Goal: Task Accomplishment & Management: Use online tool/utility

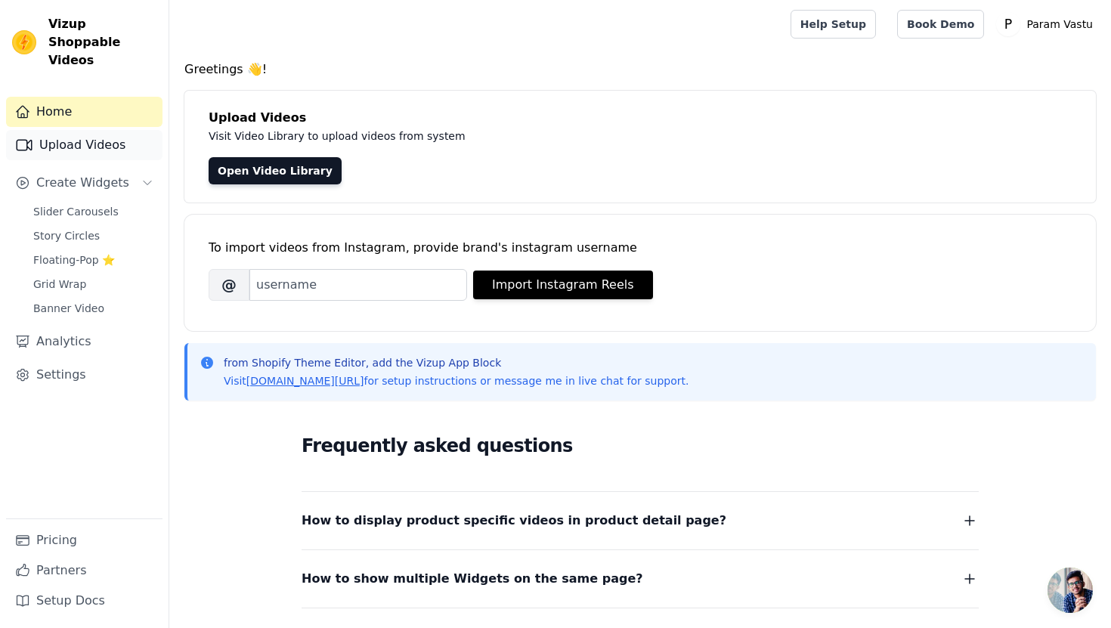
click at [117, 130] on link "Upload Videos" at bounding box center [84, 145] width 157 height 30
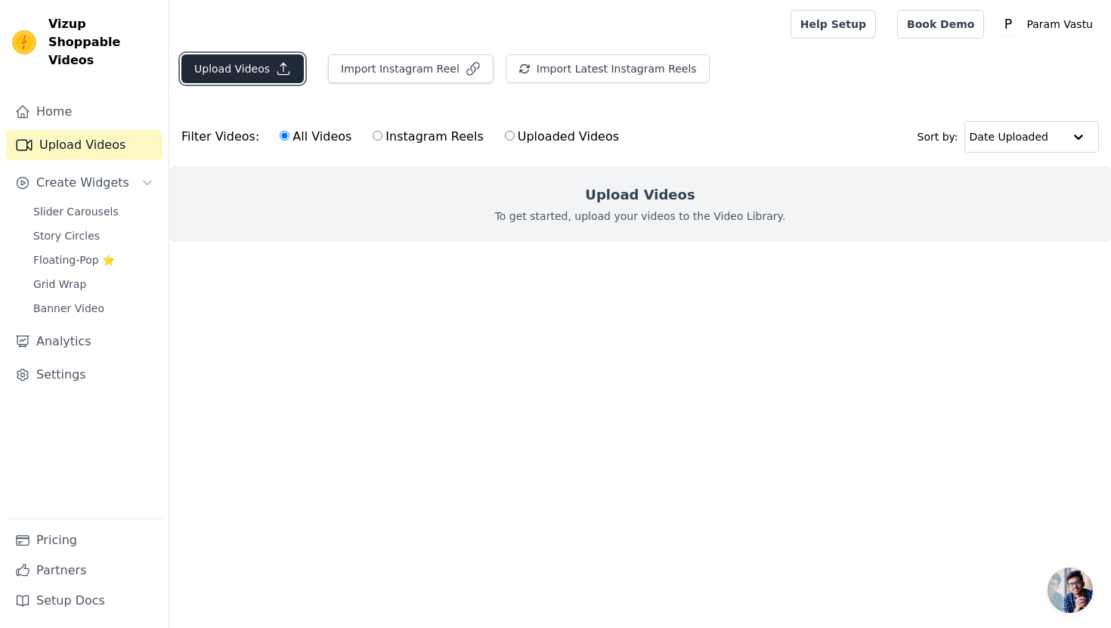
click at [255, 70] on button "Upload Videos" at bounding box center [242, 68] width 122 height 29
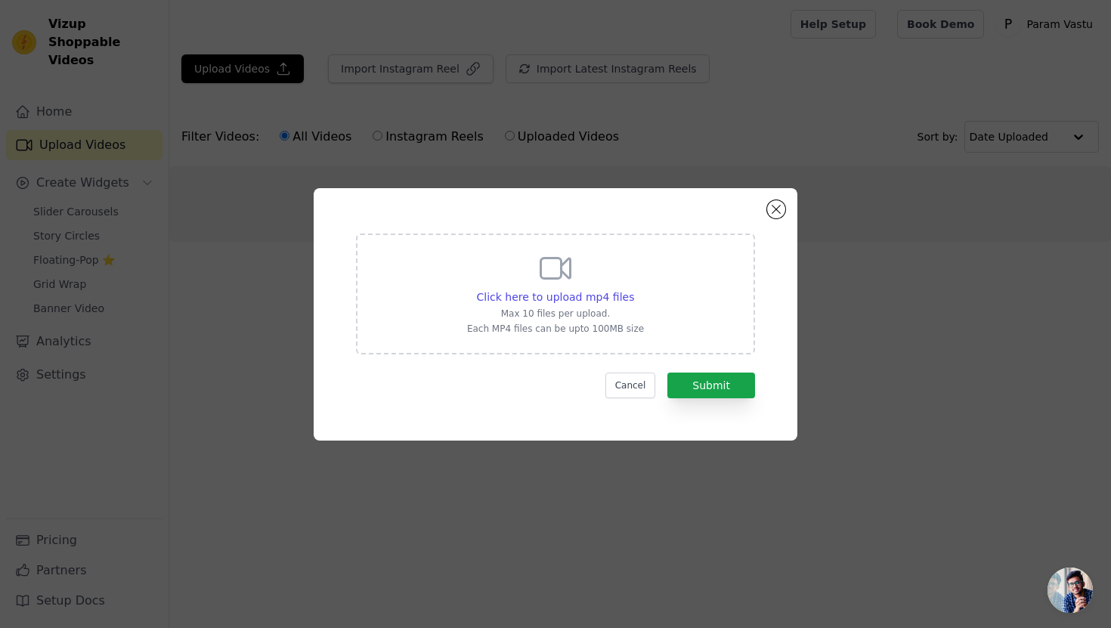
click at [607, 312] on p "Max 10 files per upload." at bounding box center [555, 314] width 177 height 12
click at [634, 290] on input "Click here to upload mp4 files Max 10 files per upload. Each MP4 files can be u…" at bounding box center [634, 289] width 1 height 1
type input "C:\fakepath\1st review.mp4"
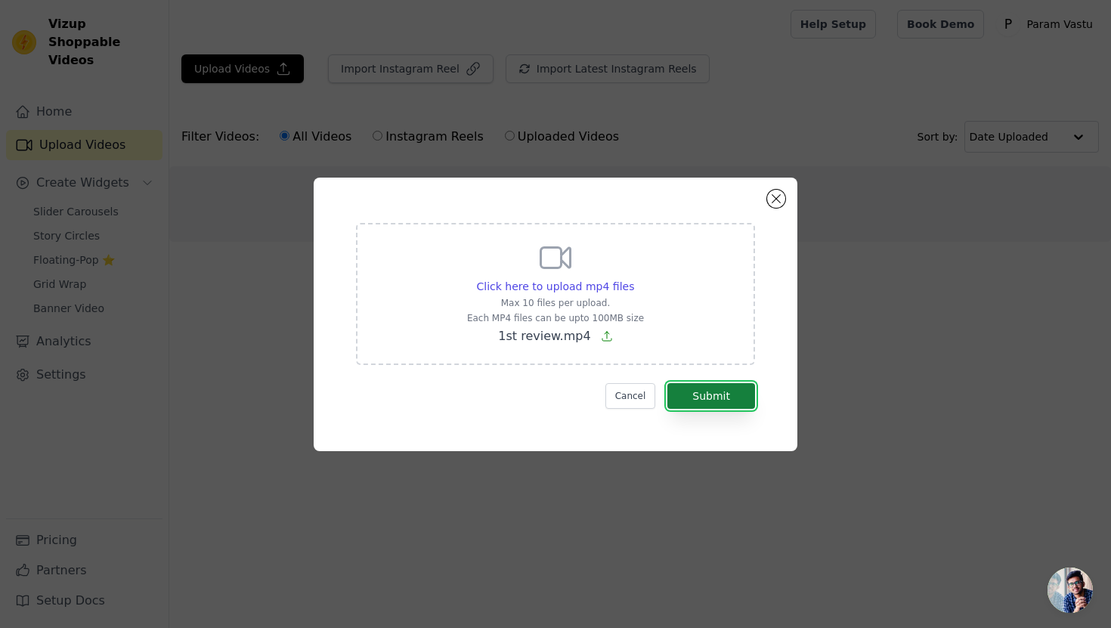
click at [723, 400] on button "Submit" at bounding box center [712, 396] width 88 height 26
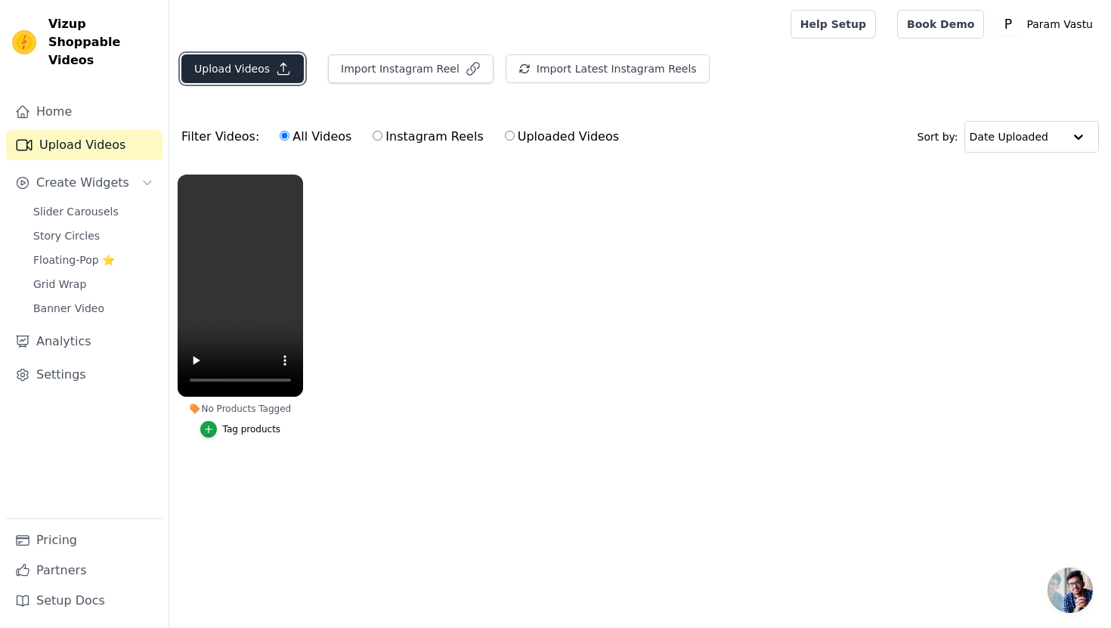
click at [263, 74] on button "Upload Videos" at bounding box center [242, 68] width 122 height 29
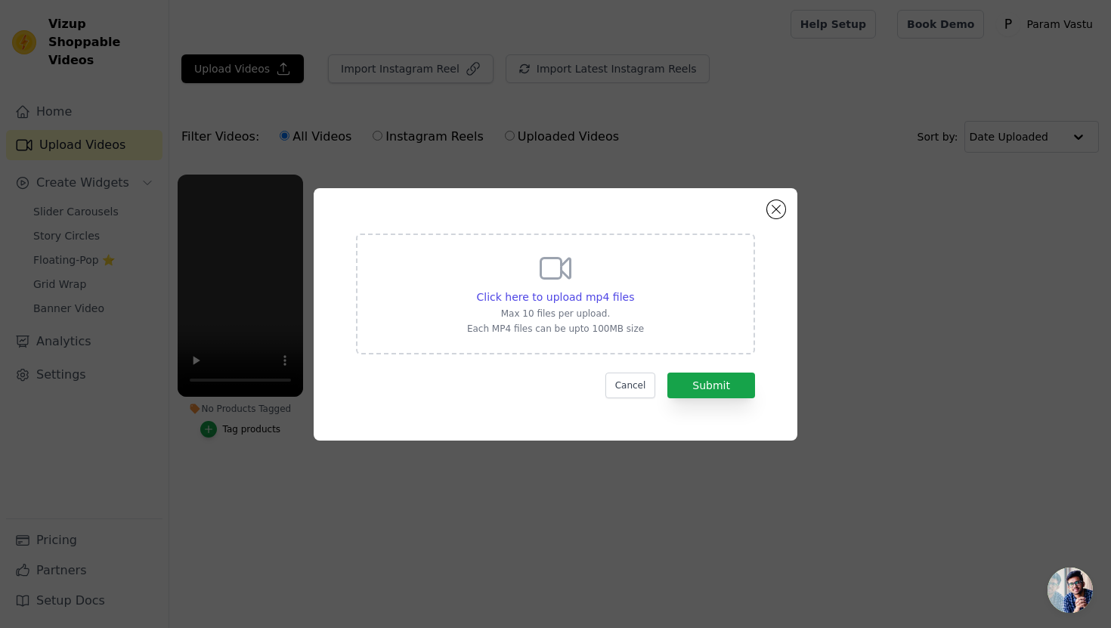
click at [553, 311] on p "Max 10 files per upload." at bounding box center [555, 314] width 177 height 12
click at [634, 290] on input "Click here to upload mp4 files Max 10 files per upload. Each MP4 files can be u…" at bounding box center [634, 289] width 1 height 1
type input "C:\fakepath\3RD review.mp4"
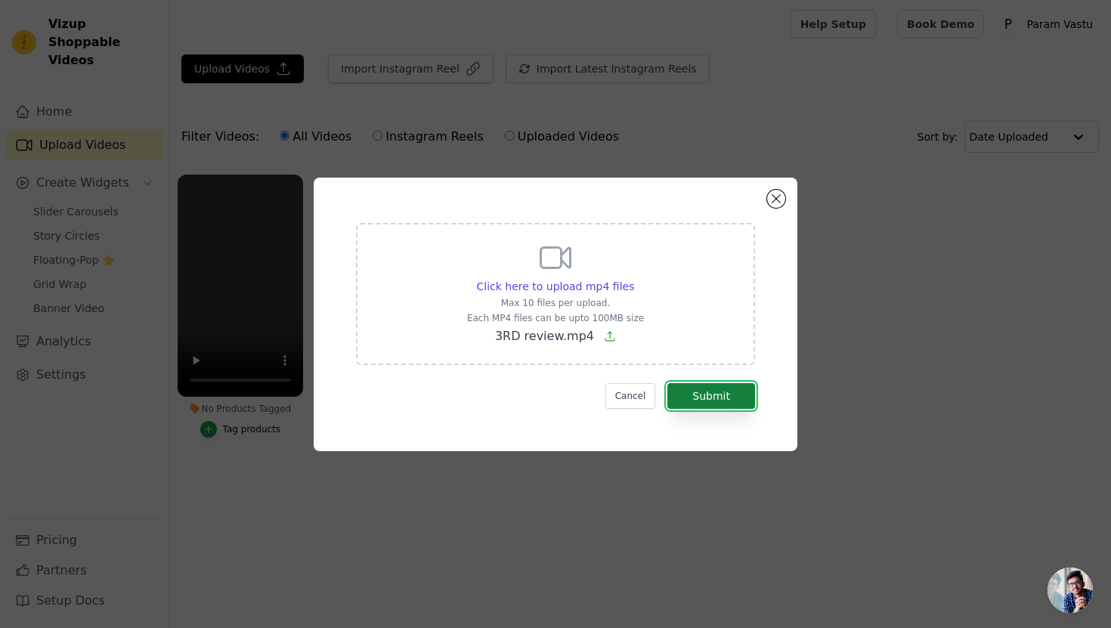
click at [702, 391] on button "Submit" at bounding box center [712, 396] width 88 height 26
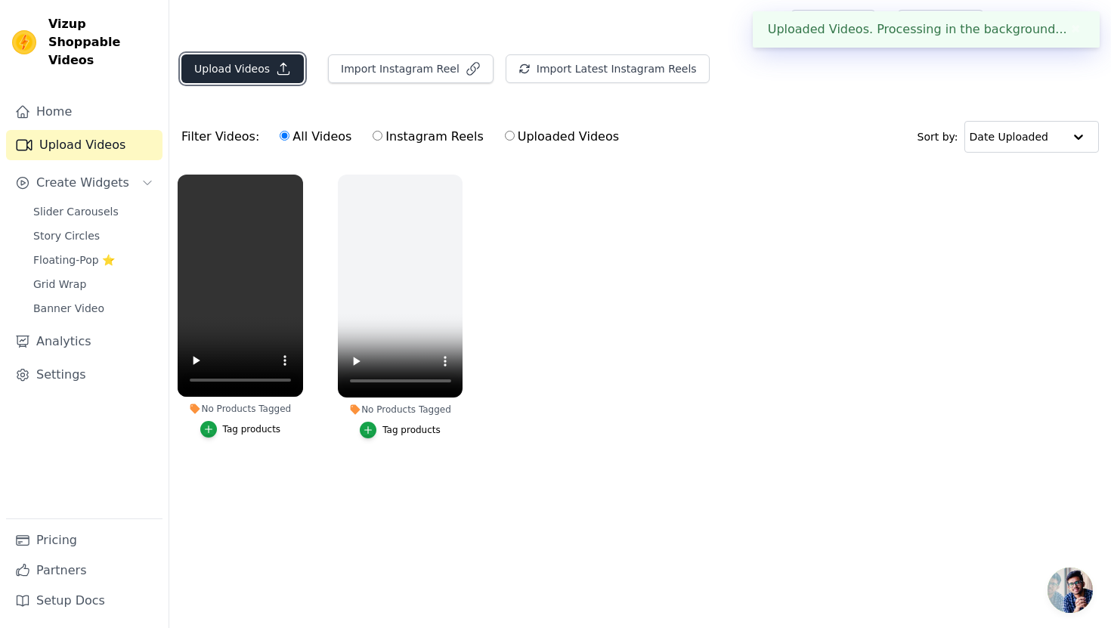
click at [234, 64] on button "Upload Videos" at bounding box center [242, 68] width 122 height 29
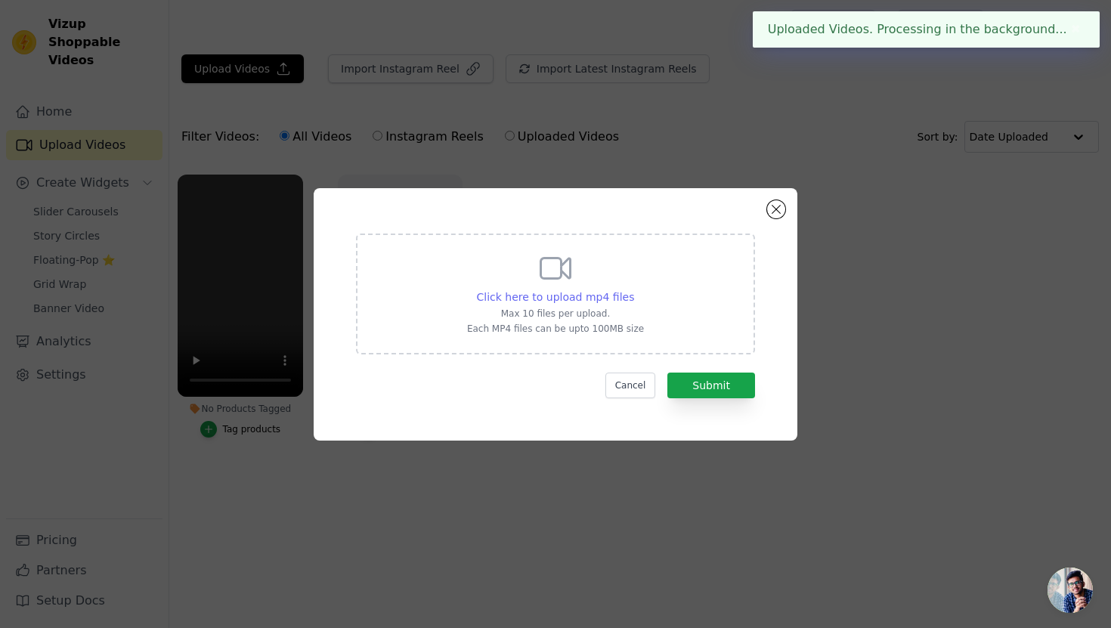
click at [567, 301] on span "Click here to upload mp4 files" at bounding box center [556, 297] width 158 height 12
click at [634, 290] on input "Click here to upload mp4 files Max 10 files per upload. Each MP4 files can be u…" at bounding box center [634, 289] width 1 height 1
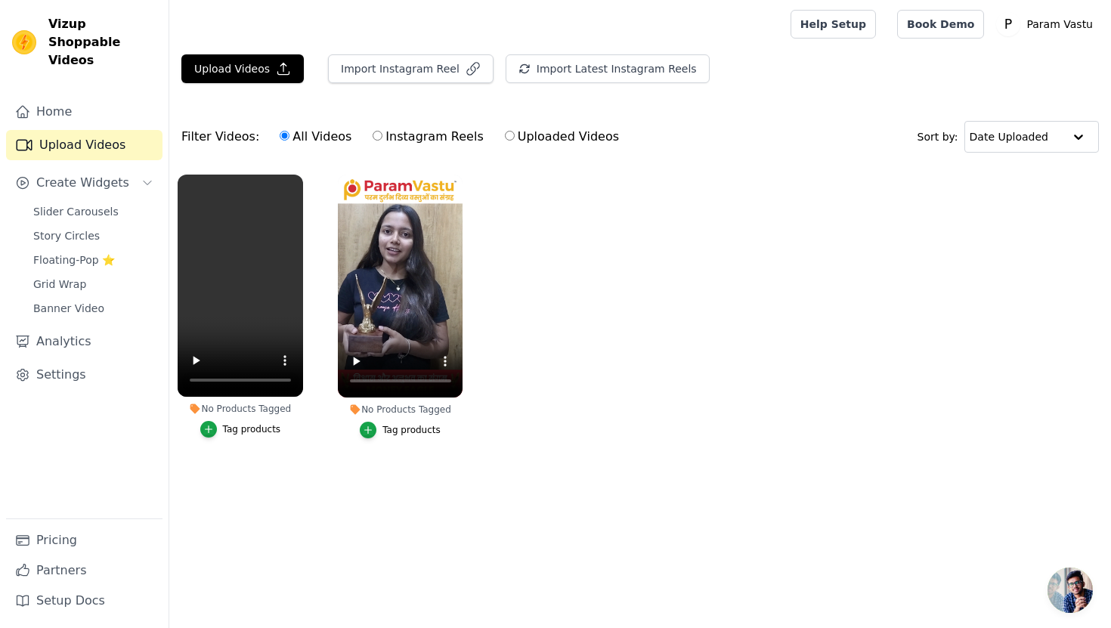
click at [259, 430] on div "Tag products" at bounding box center [252, 429] width 58 height 12
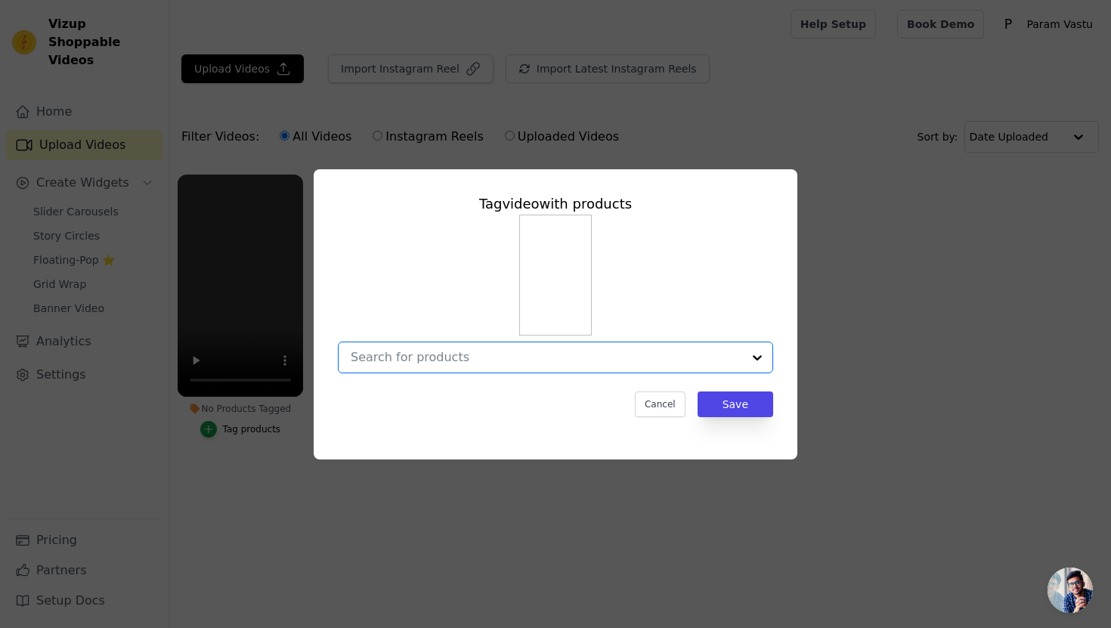
click at [504, 362] on input "No Products Tagged Tag video with products Option undefined, selected. Select i…" at bounding box center [547, 357] width 392 height 14
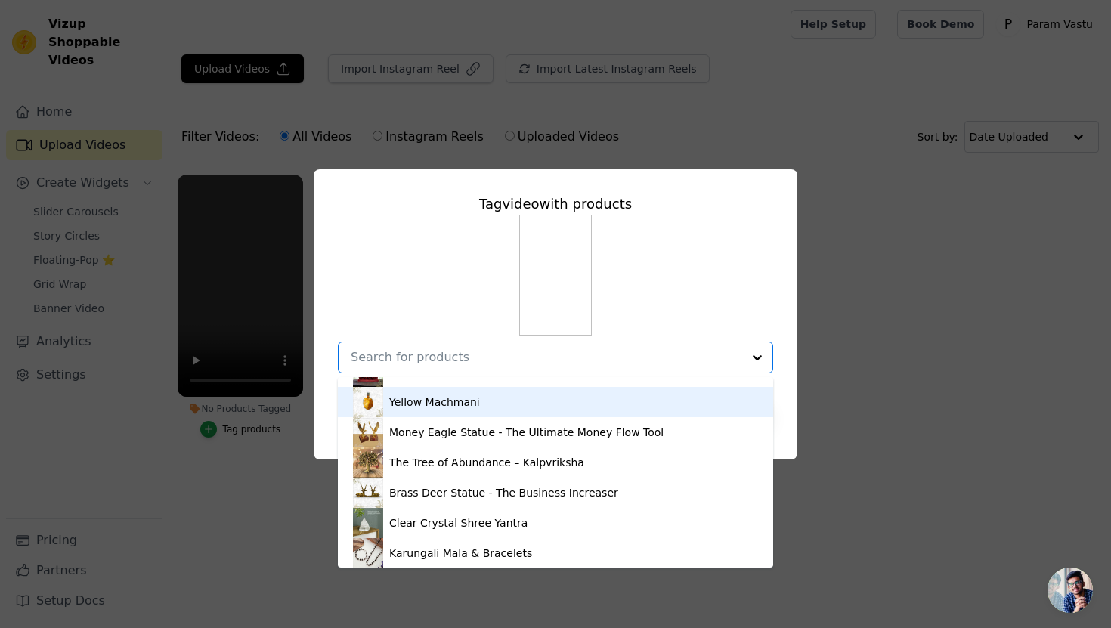
scroll to position [233, 0]
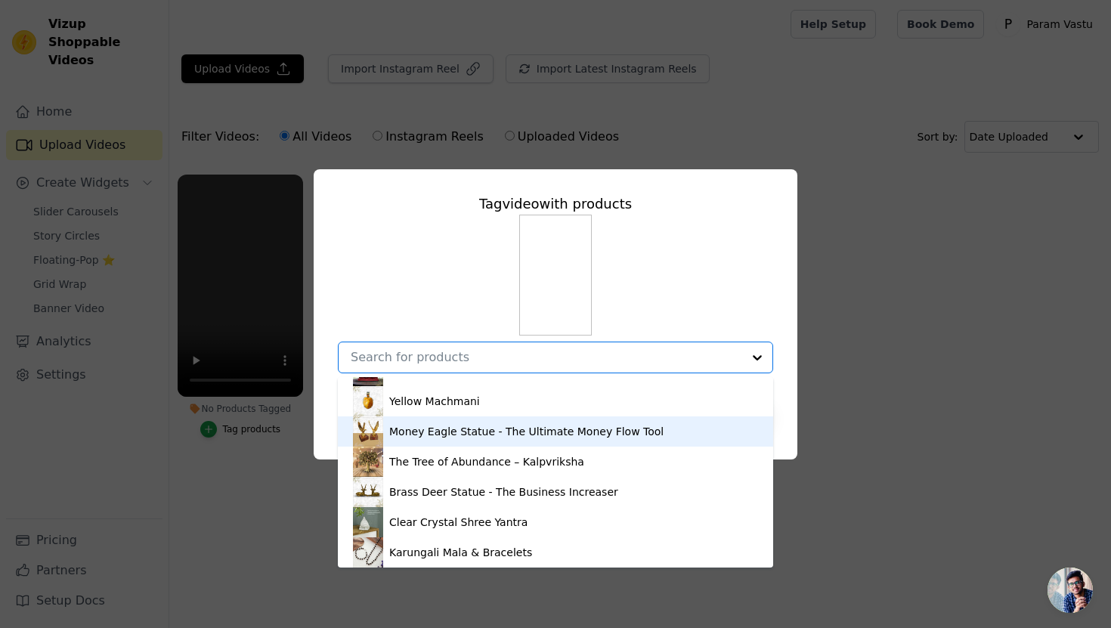
click at [477, 428] on div "Money Eagle Statue - The Ultimate Money Flow Tool" at bounding box center [526, 431] width 274 height 15
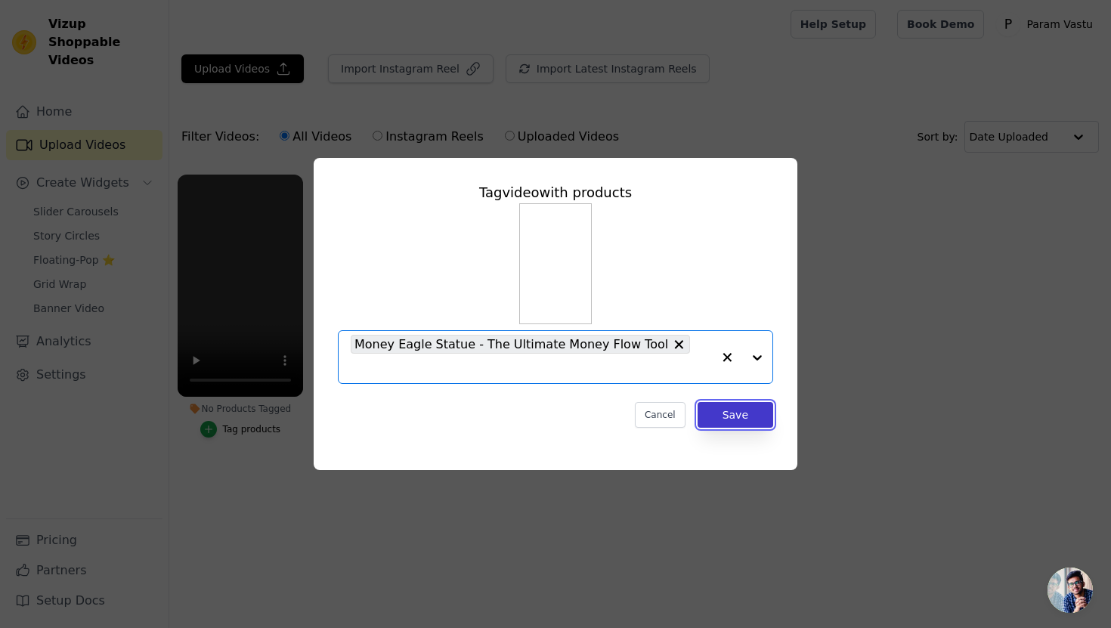
click at [726, 405] on button "Save" at bounding box center [736, 415] width 76 height 26
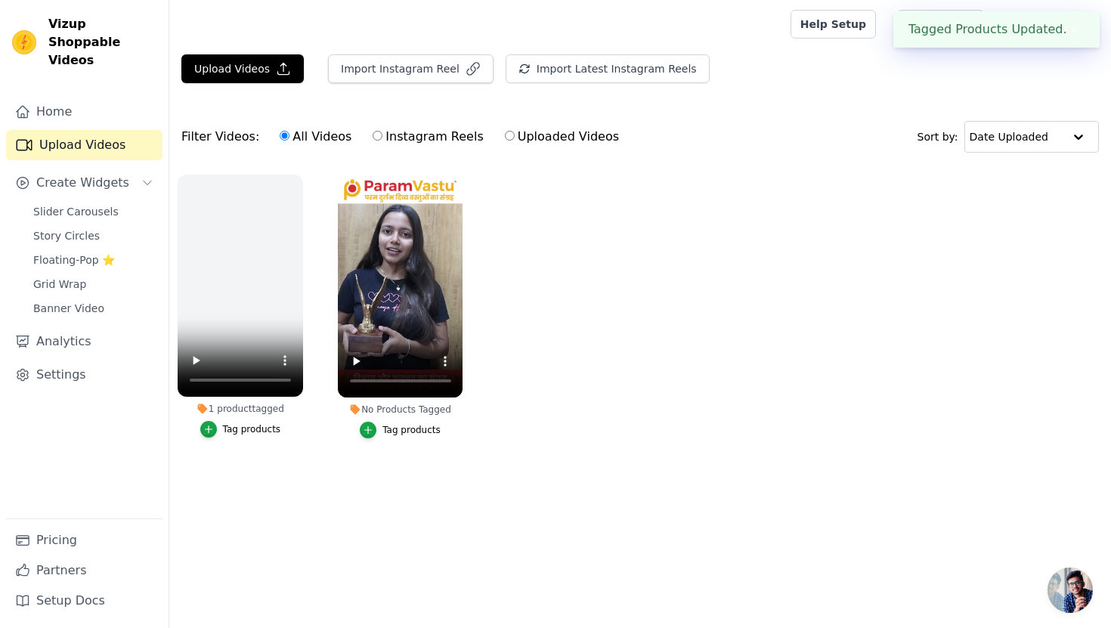
click at [401, 429] on div "Tag products" at bounding box center [412, 430] width 58 height 12
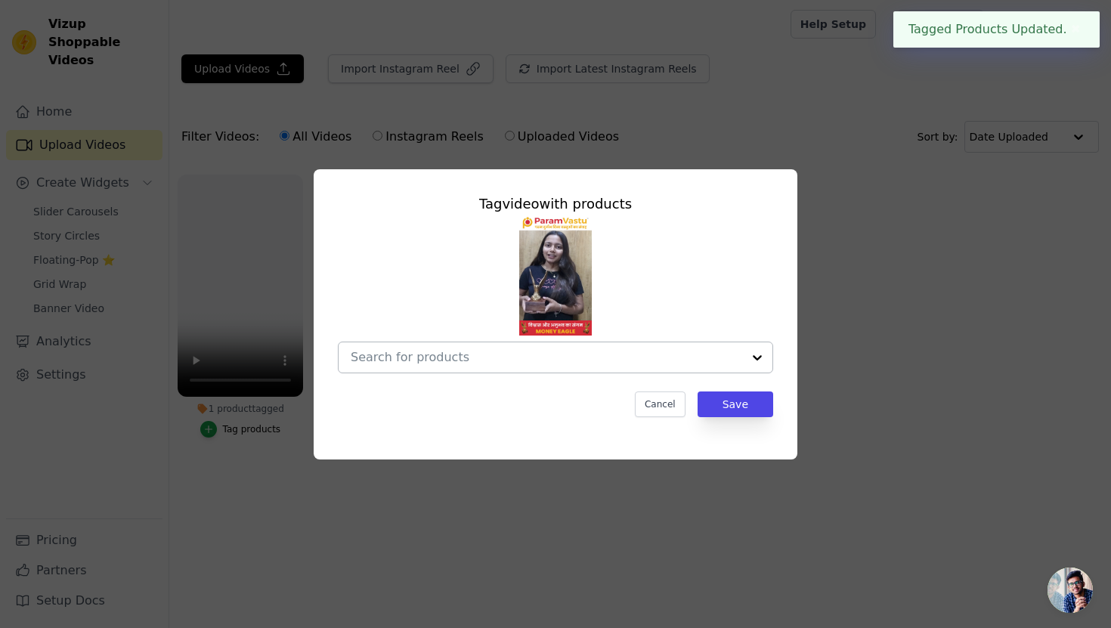
click at [519, 355] on input "No Products Tagged Tag video with products Cancel Save Tag products" at bounding box center [547, 357] width 392 height 14
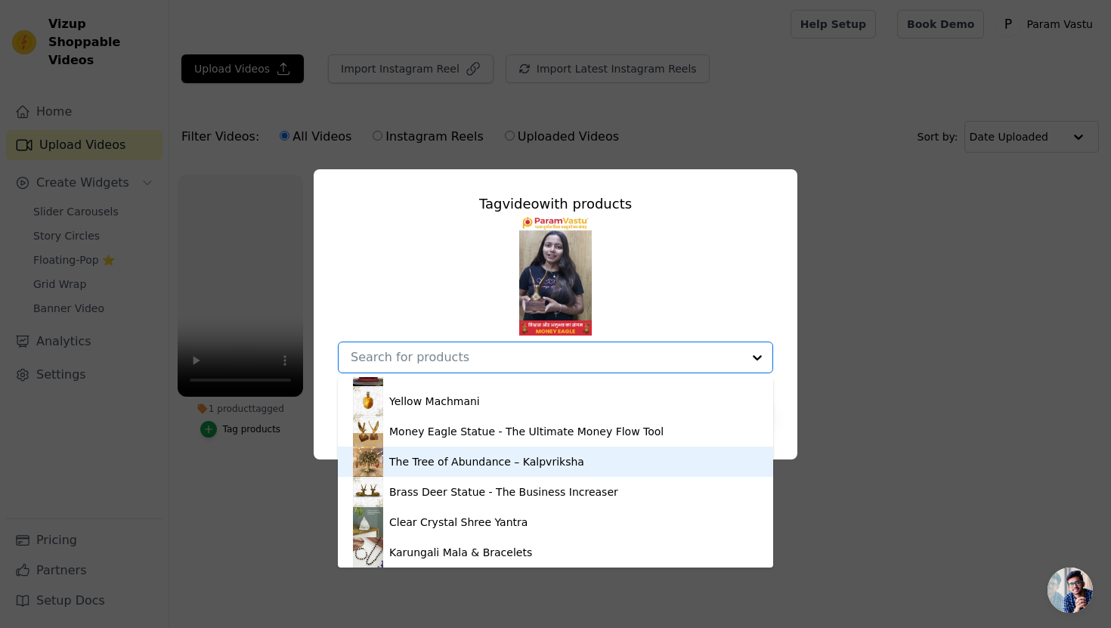
click at [459, 461] on div "The Tree of Abundance – Kalpvriksha" at bounding box center [486, 461] width 195 height 15
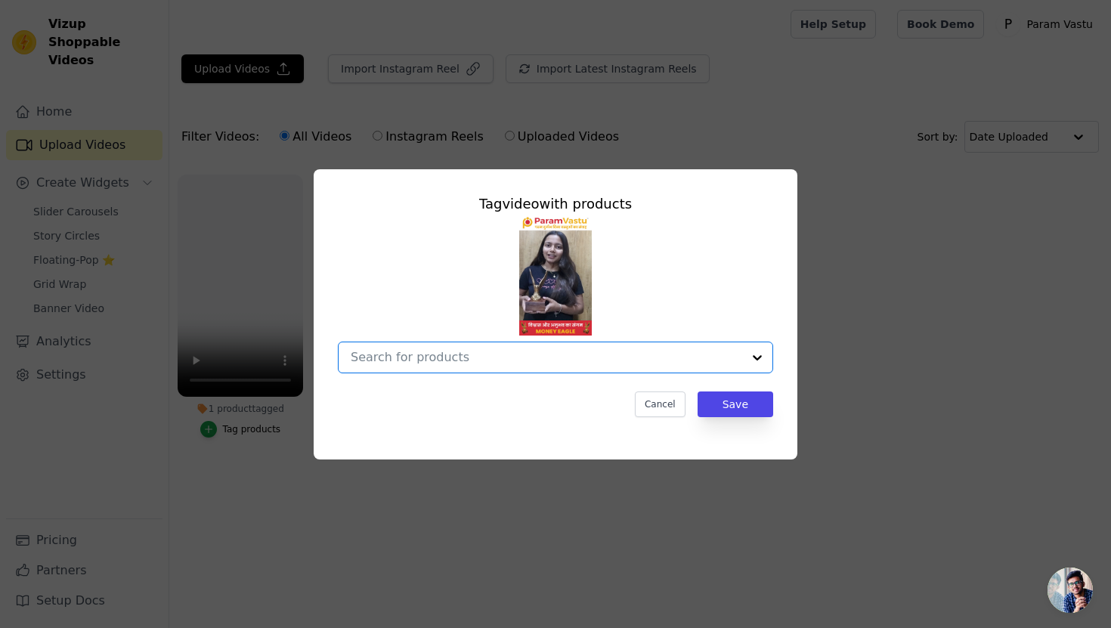
click at [583, 357] on input "No Products Tagged Tag video with products Option undefined, selected. Select i…" at bounding box center [547, 357] width 392 height 14
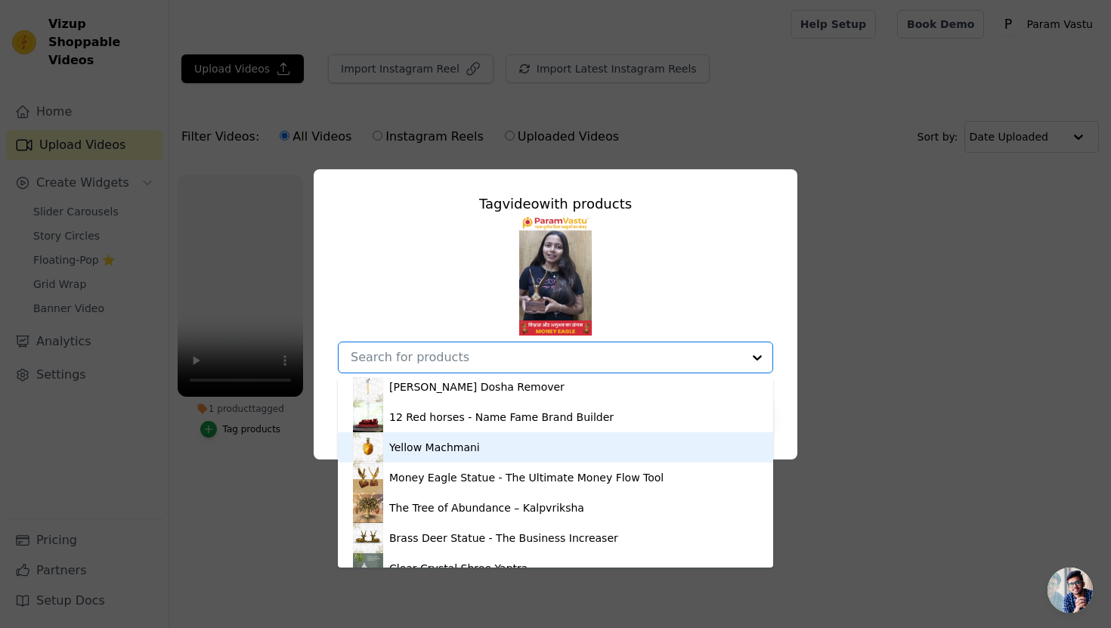
scroll to position [197, 0]
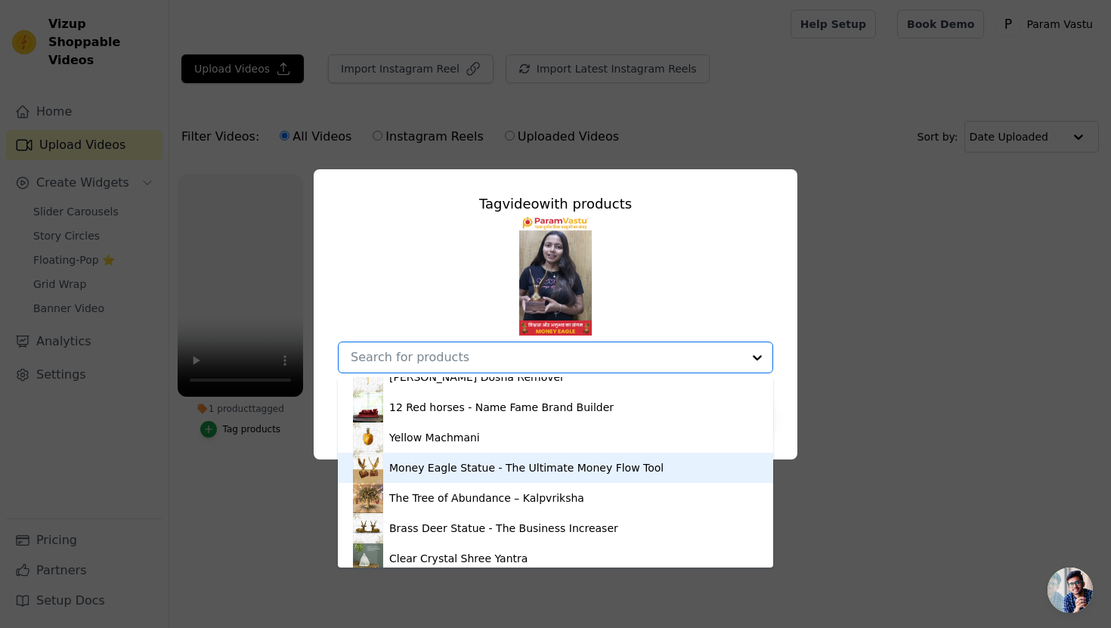
click at [453, 463] on div "Money Eagle Statue - The Ultimate Money Flow Tool" at bounding box center [526, 467] width 274 height 15
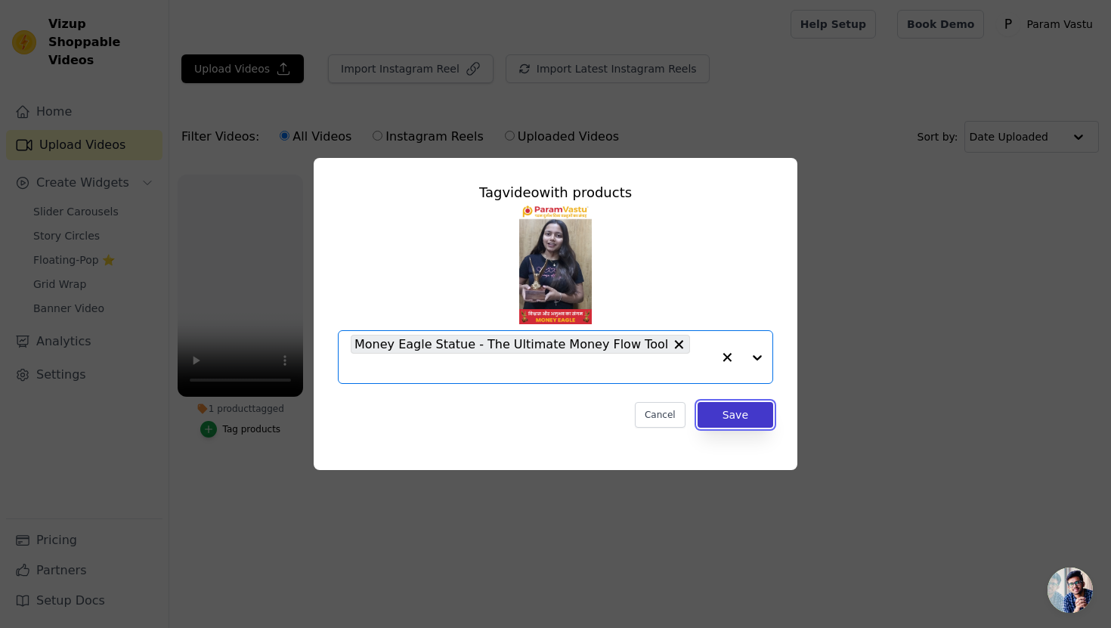
click at [749, 404] on button "Save" at bounding box center [736, 415] width 76 height 26
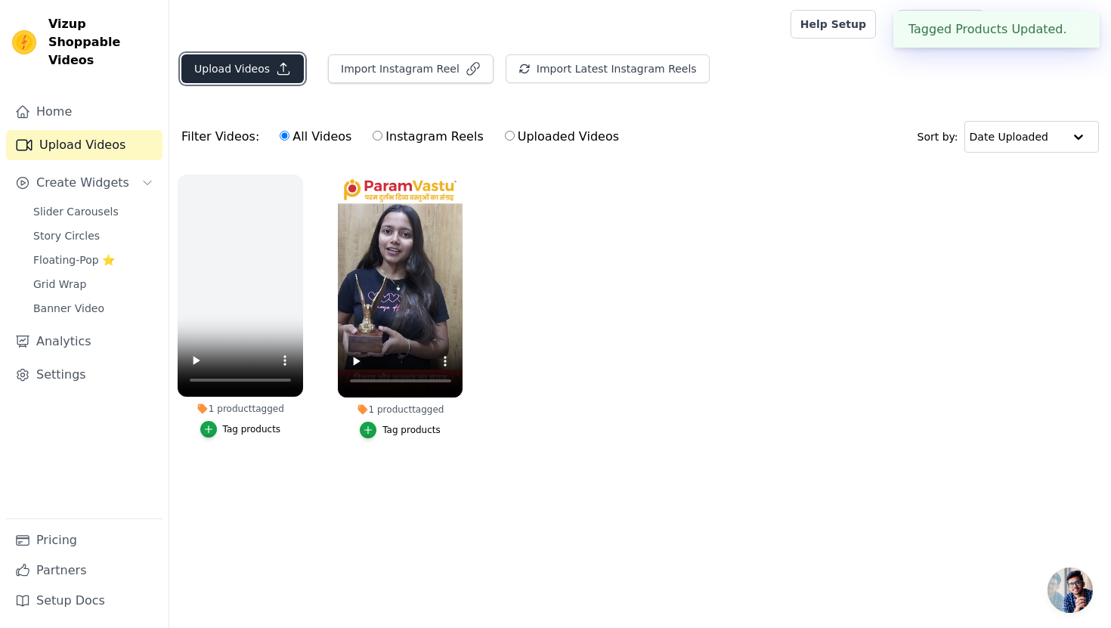
click at [230, 76] on button "Upload Videos" at bounding box center [242, 68] width 122 height 29
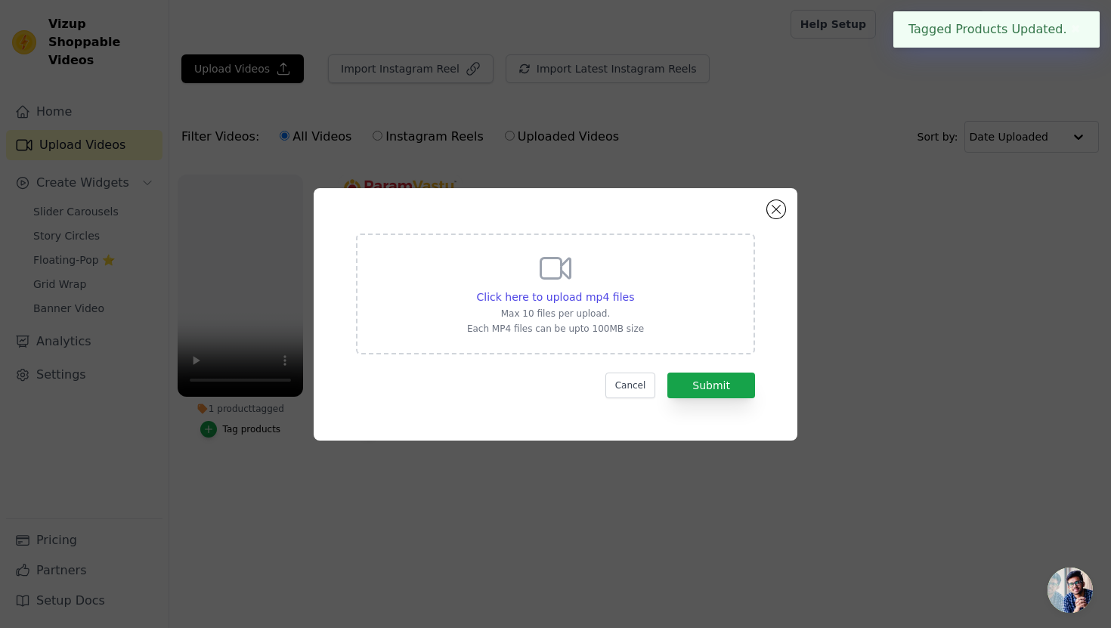
click at [574, 258] on div "Click here to upload mp4 files Max 10 files per upload. Each MP4 files can be u…" at bounding box center [555, 292] width 177 height 85
click at [634, 289] on input "Click here to upload mp4 files Max 10 files per upload. Each MP4 files can be u…" at bounding box center [634, 289] width 1 height 1
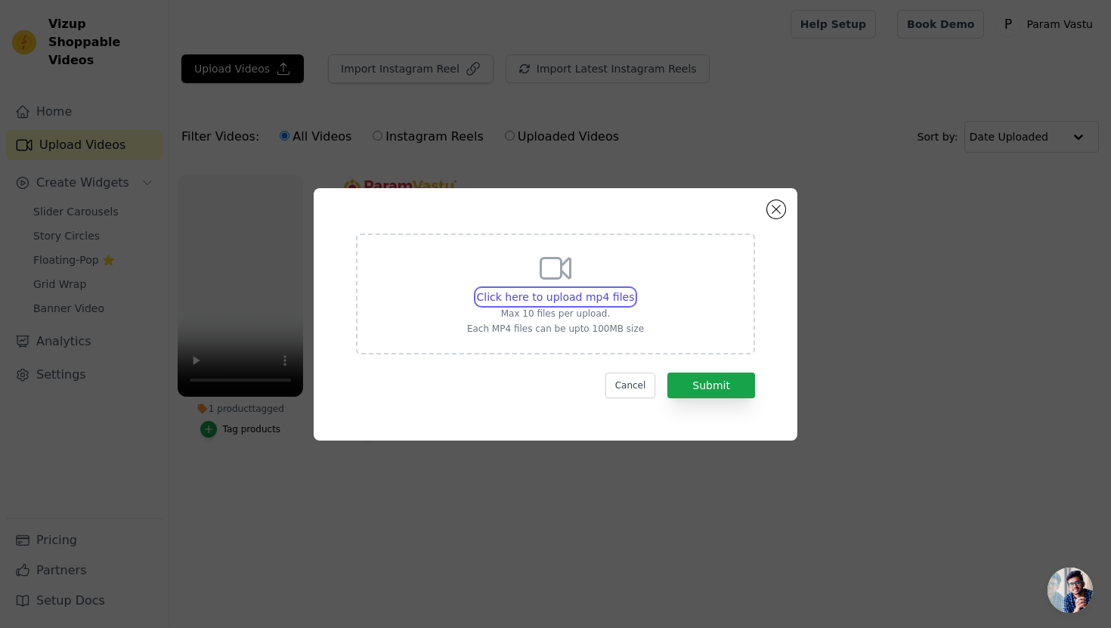
type input "C:\fakepath\5th review.mp4"
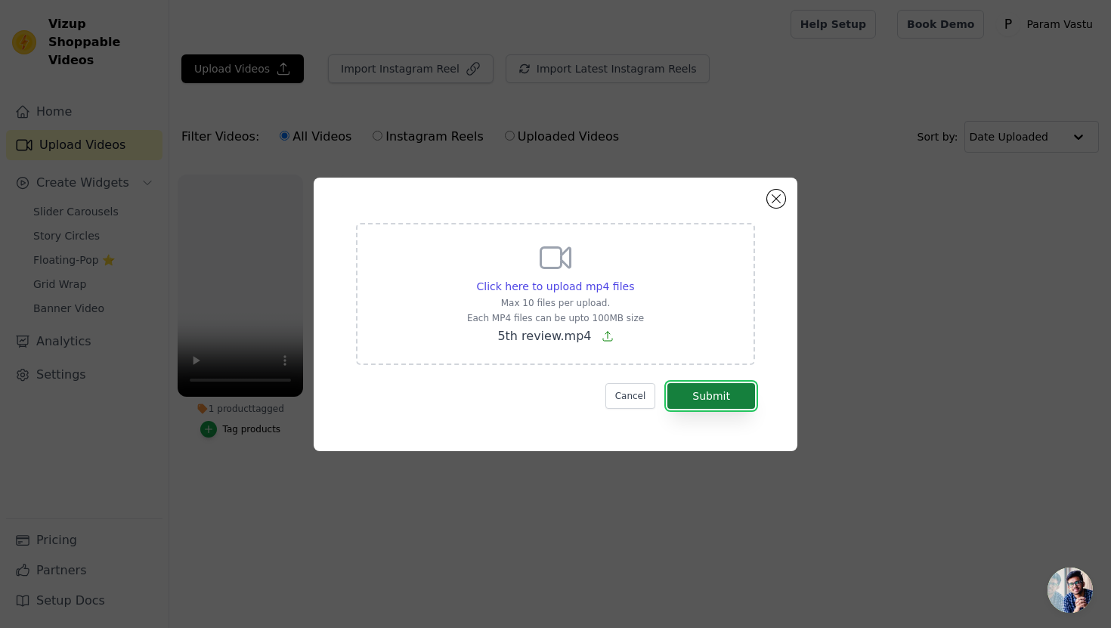
click at [731, 405] on button "Submit" at bounding box center [712, 396] width 88 height 26
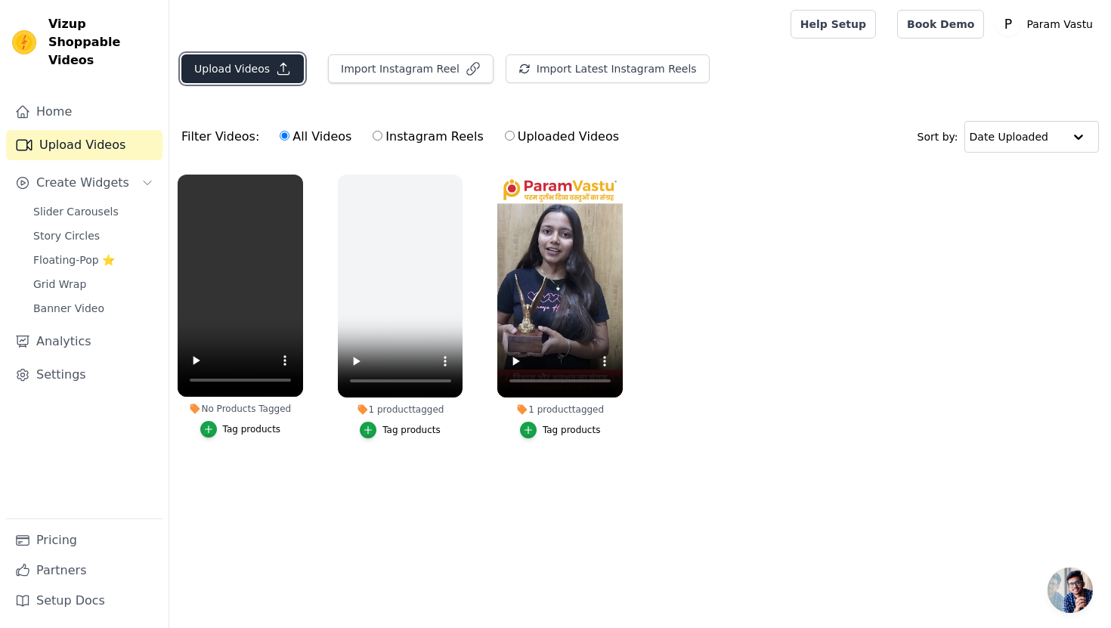
click at [264, 72] on button "Upload Videos" at bounding box center [242, 68] width 122 height 29
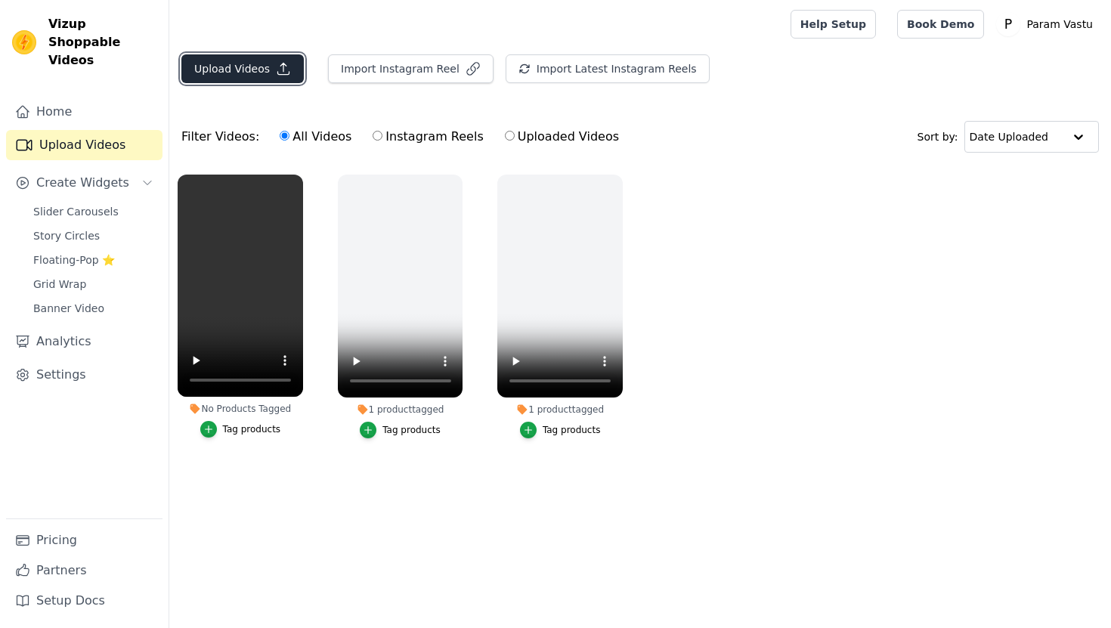
click at [246, 69] on button "Upload Videos" at bounding box center [242, 68] width 122 height 29
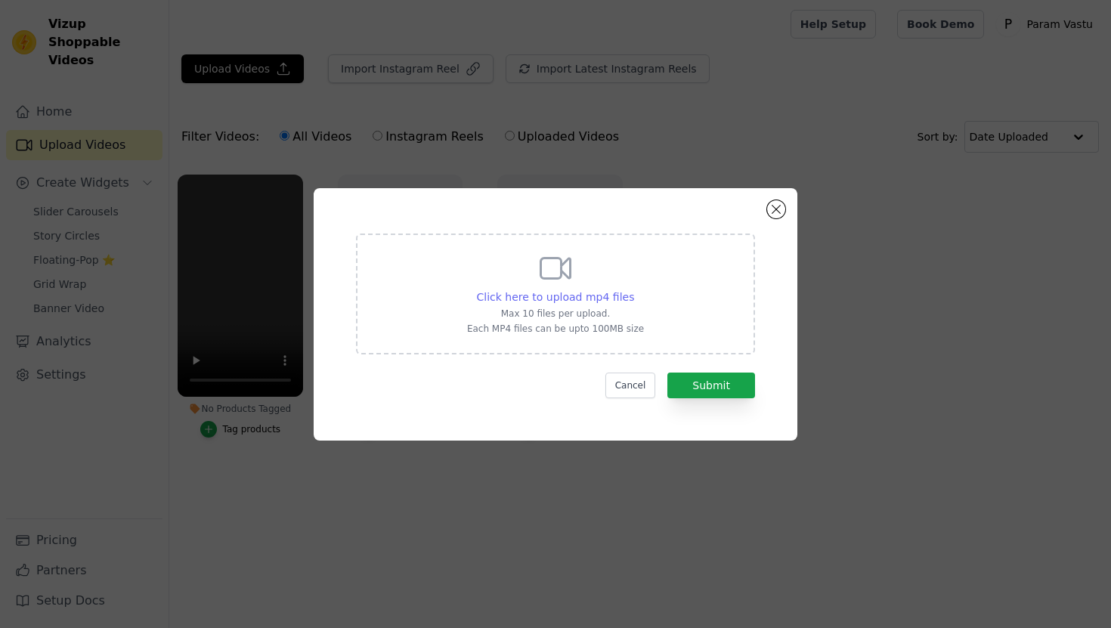
click at [583, 293] on span "Click here to upload mp4 files" at bounding box center [556, 297] width 158 height 12
click at [634, 290] on input "Click here to upload mp4 files Max 10 files per upload. Each MP4 files can be u…" at bounding box center [634, 289] width 1 height 1
type input "C:\fakepath\6th review.mp4"
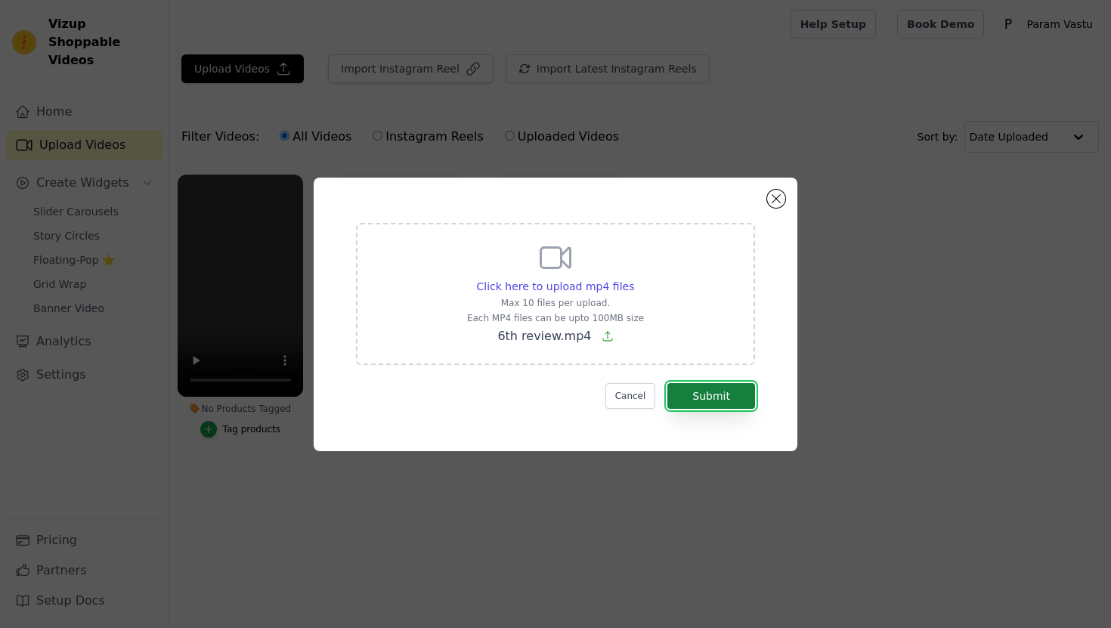
click at [715, 401] on button "Submit" at bounding box center [712, 396] width 88 height 26
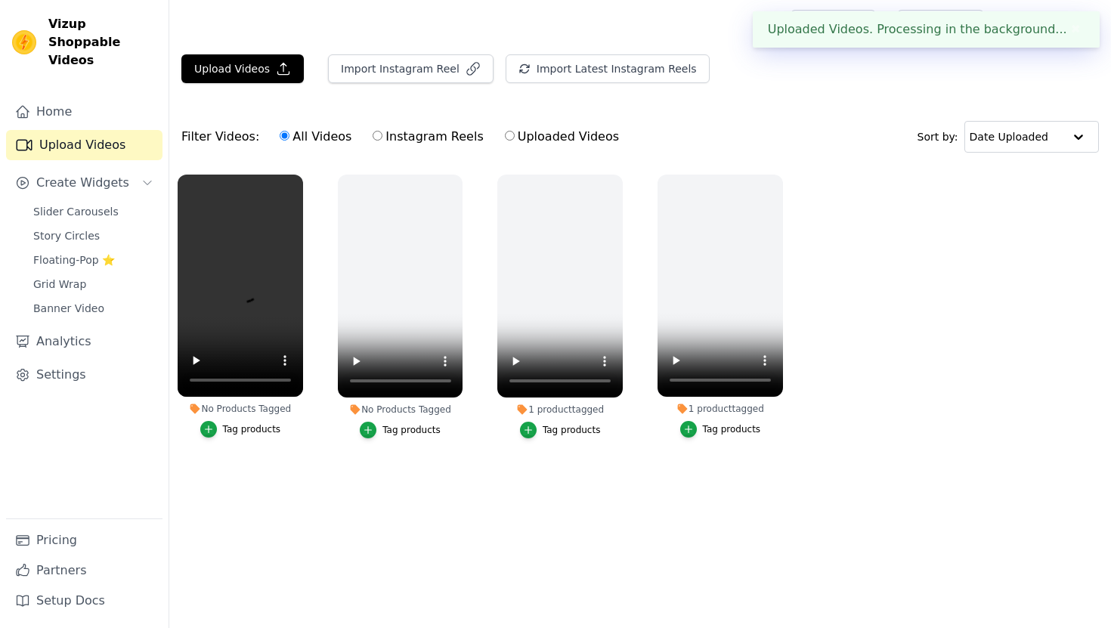
click at [392, 405] on div "No Products Tagged" at bounding box center [401, 410] width 126 height 12
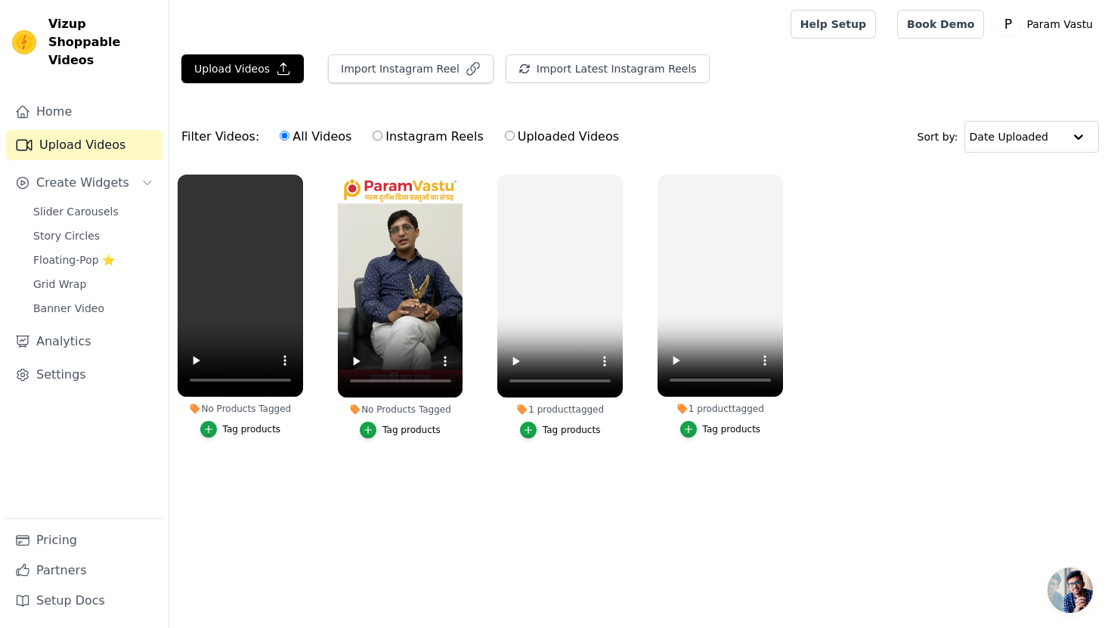
click at [401, 428] on div "Tag products" at bounding box center [412, 430] width 58 height 12
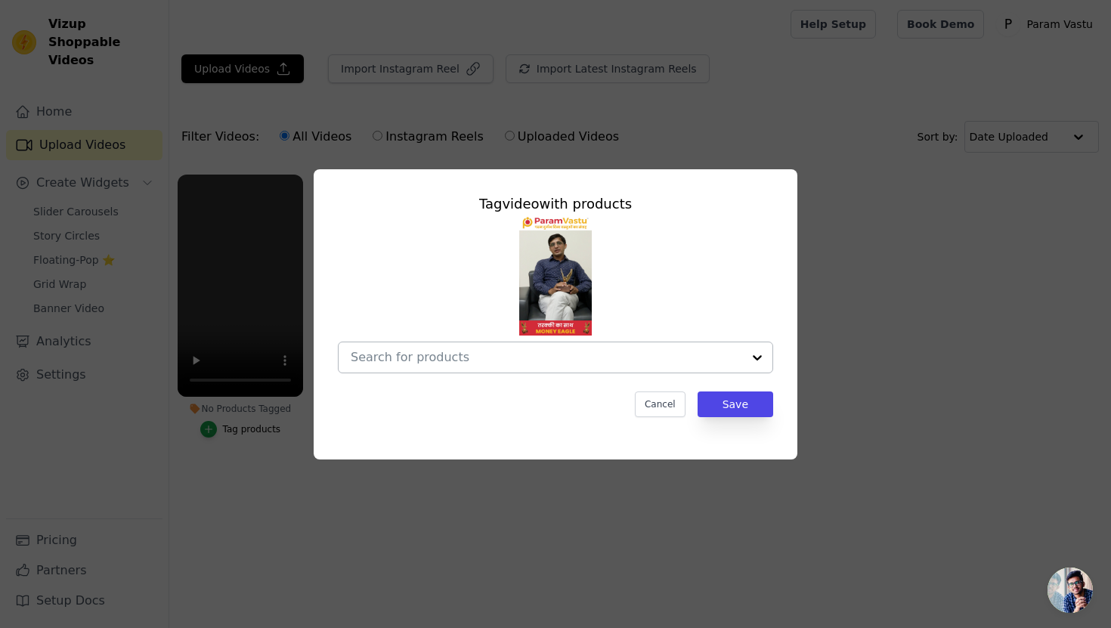
click at [526, 355] on input "No Products Tagged Tag video with products Cancel Save Tag products" at bounding box center [547, 357] width 392 height 14
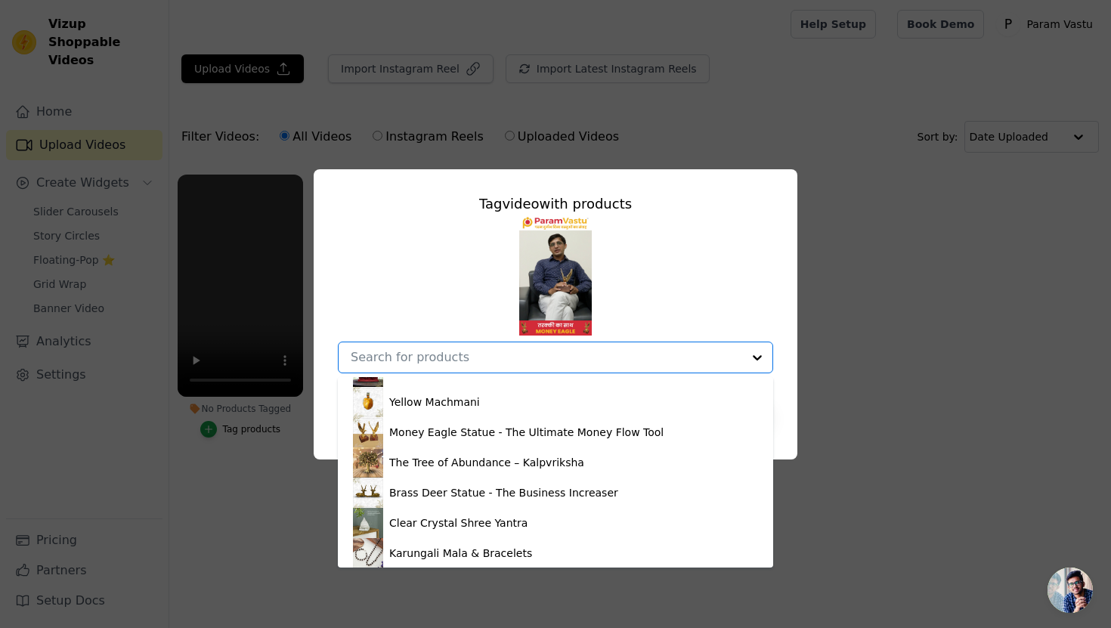
scroll to position [233, 0]
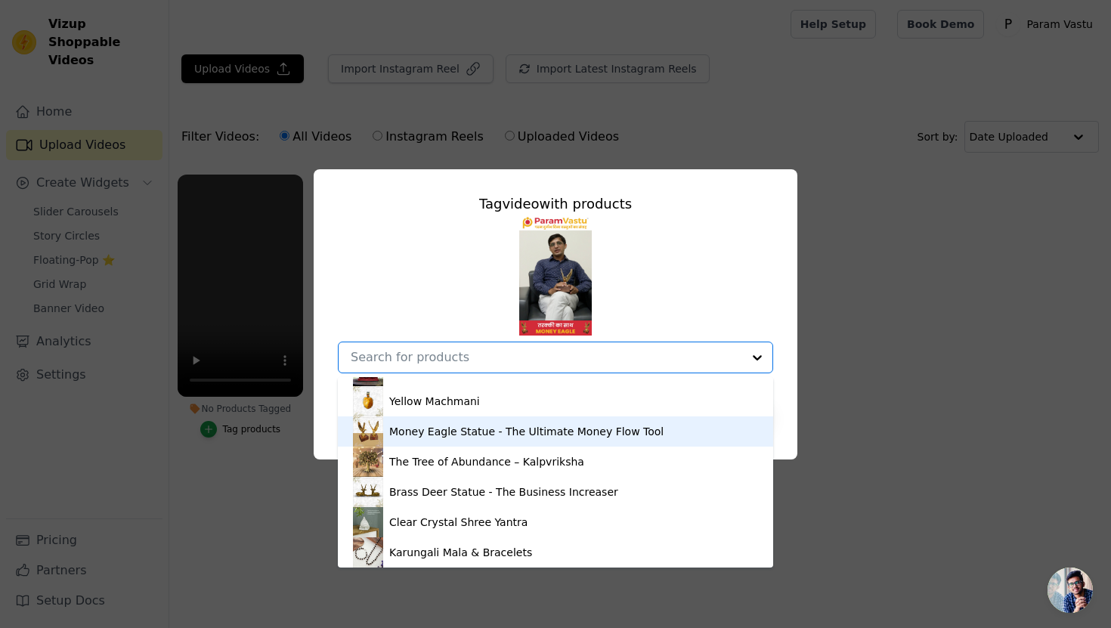
click at [351, 430] on div "Money Eagle Statue - The Ultimate Money Flow Tool" at bounding box center [556, 432] width 436 height 30
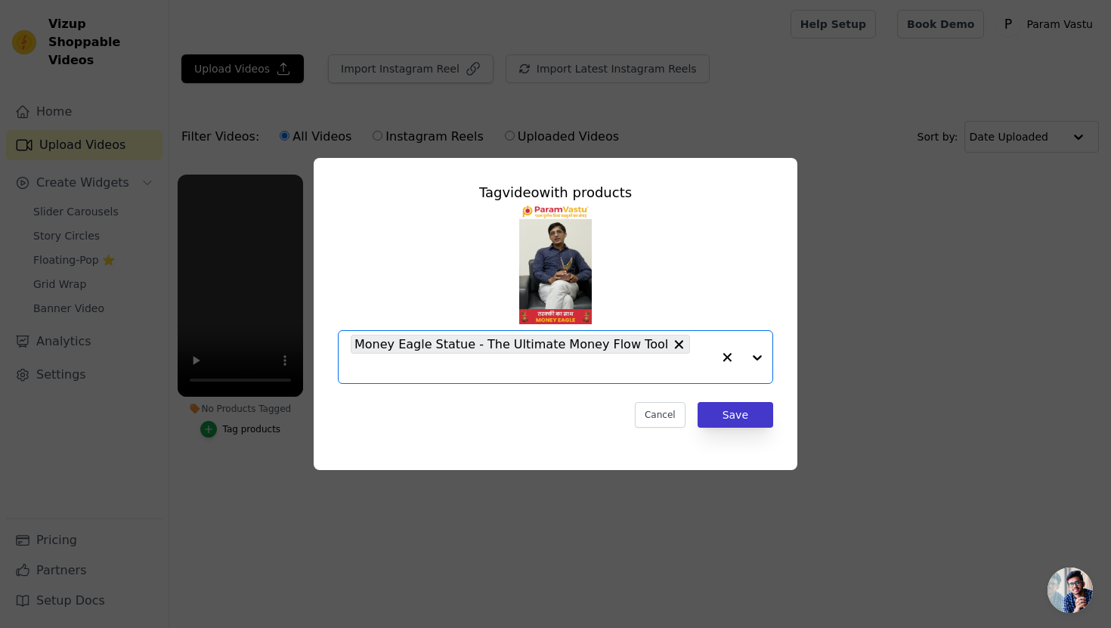
click at [725, 403] on button "Save" at bounding box center [736, 415] width 76 height 26
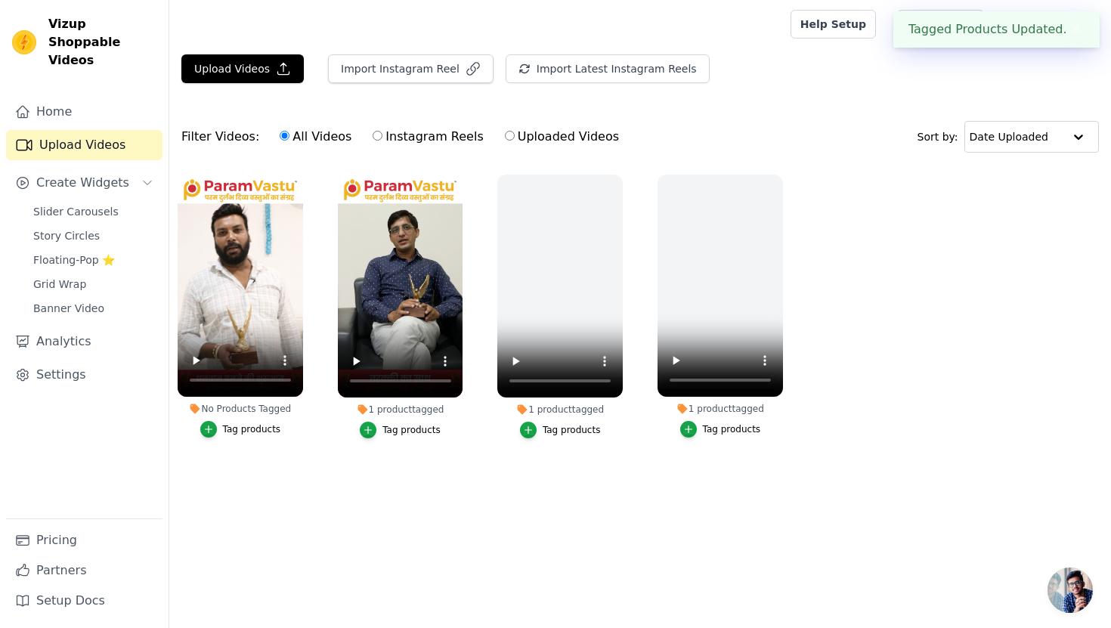
click at [264, 429] on div "Tag products" at bounding box center [252, 429] width 58 height 12
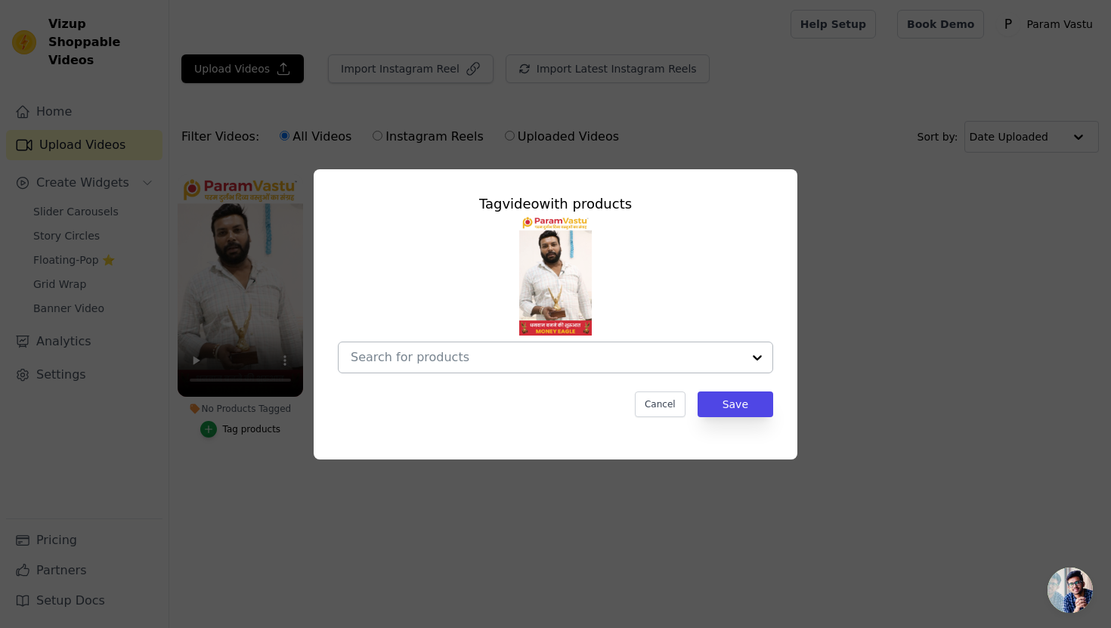
click at [551, 361] on input "No Products Tagged Tag video with products Cancel Save Tag products" at bounding box center [547, 357] width 392 height 14
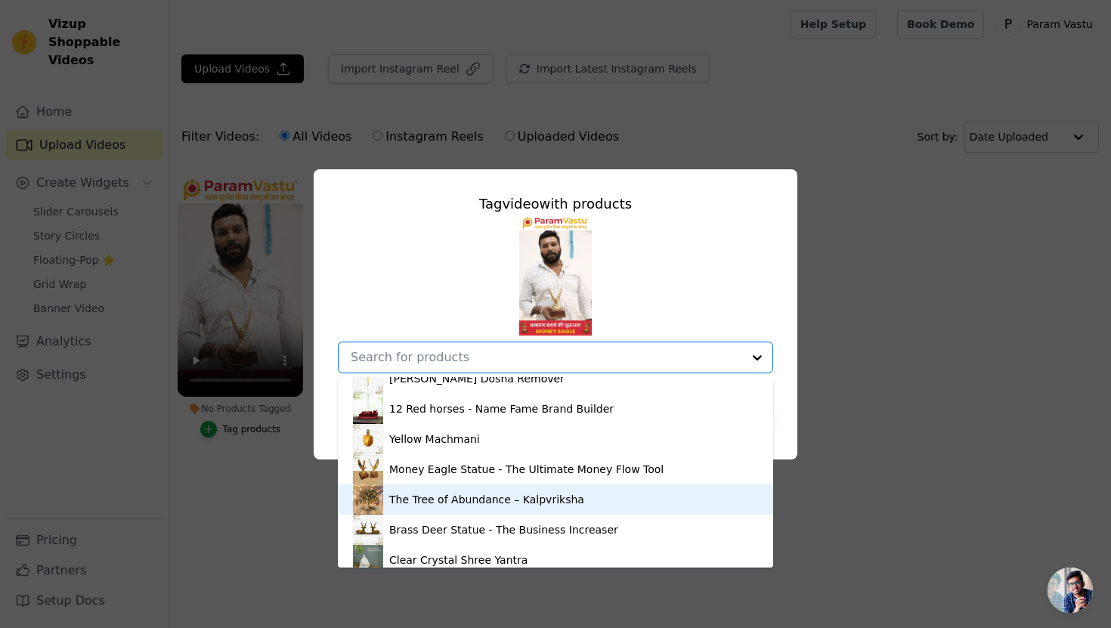
scroll to position [218, 0]
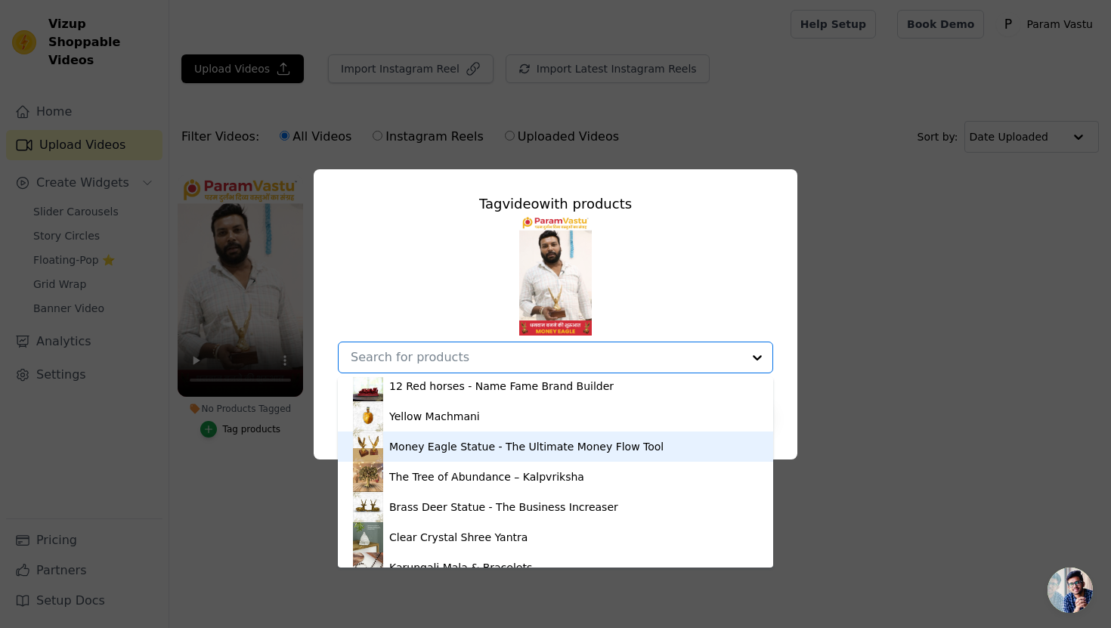
click at [457, 448] on div "Money Eagle Statue - The Ultimate Money Flow Tool" at bounding box center [526, 446] width 274 height 15
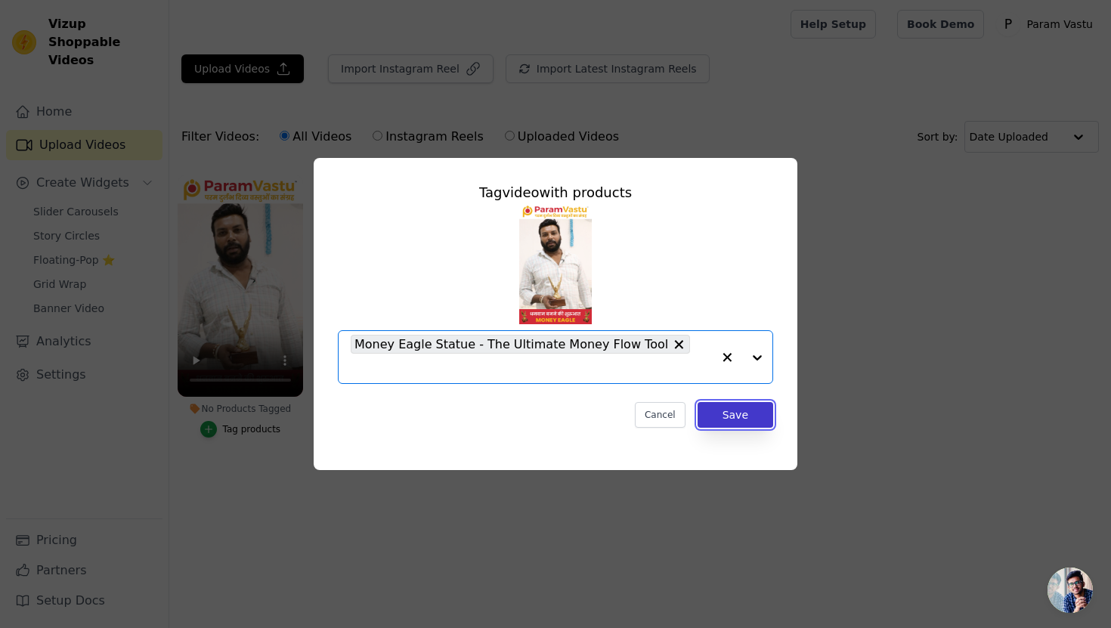
click at [733, 404] on button "Save" at bounding box center [736, 415] width 76 height 26
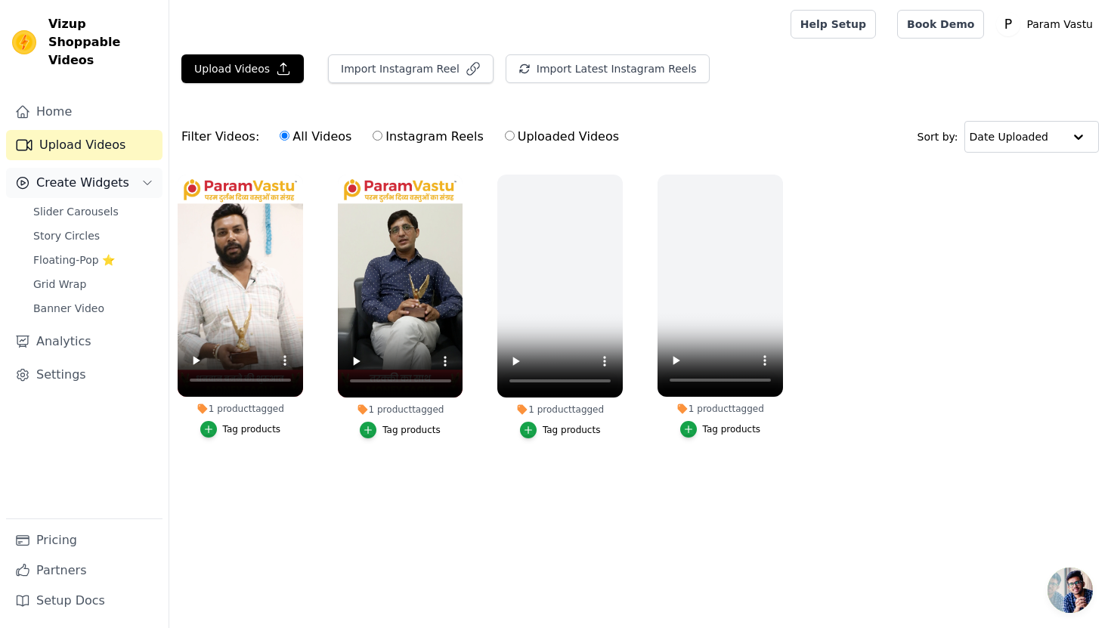
click at [108, 174] on span "Create Widgets" at bounding box center [82, 183] width 93 height 18
click at [127, 168] on button "Create Widgets" at bounding box center [84, 183] width 157 height 30
click at [98, 298] on link "Banner Video" at bounding box center [93, 308] width 138 height 21
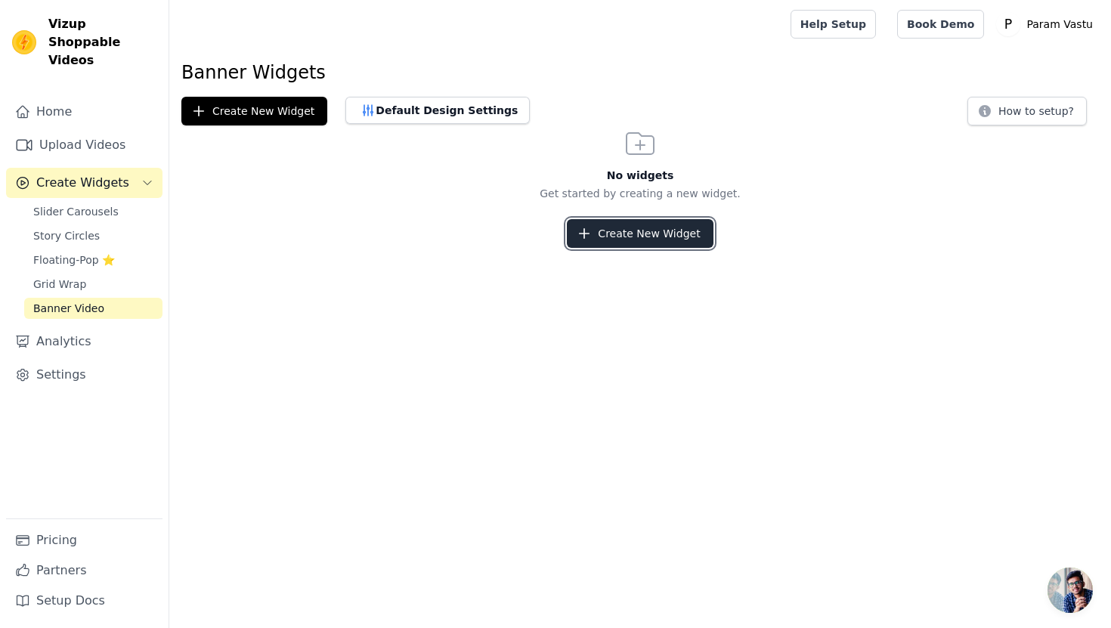
click at [615, 240] on button "Create New Widget" at bounding box center [640, 233] width 146 height 29
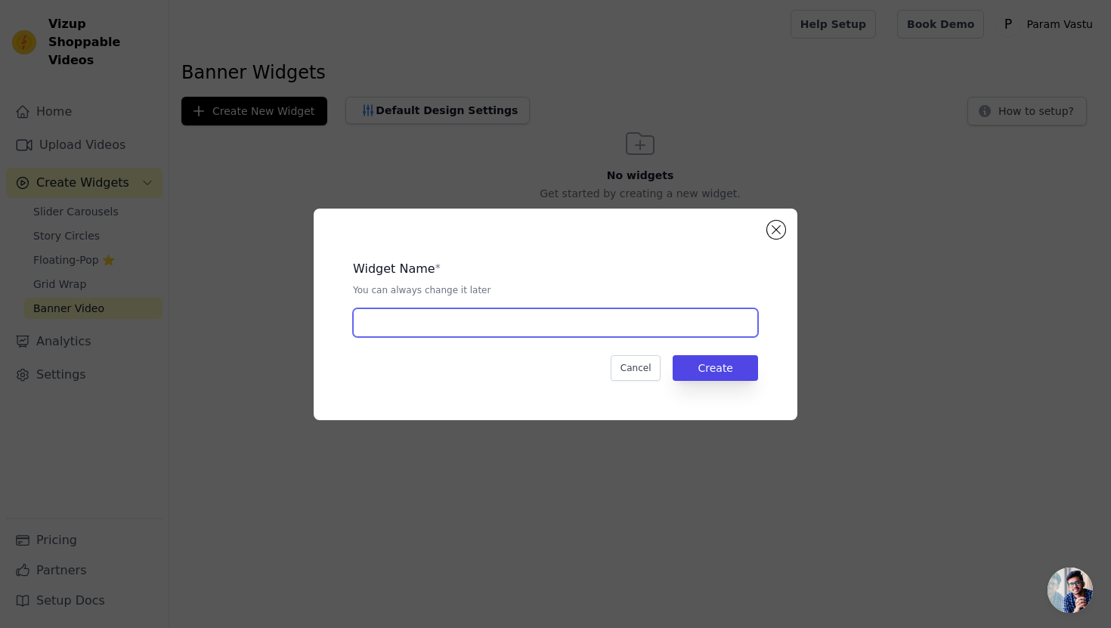
click at [516, 324] on input "text" at bounding box center [555, 322] width 405 height 29
paste input "Real Stories. Real Smiles"
type input "Real Stories. Real Smiles"
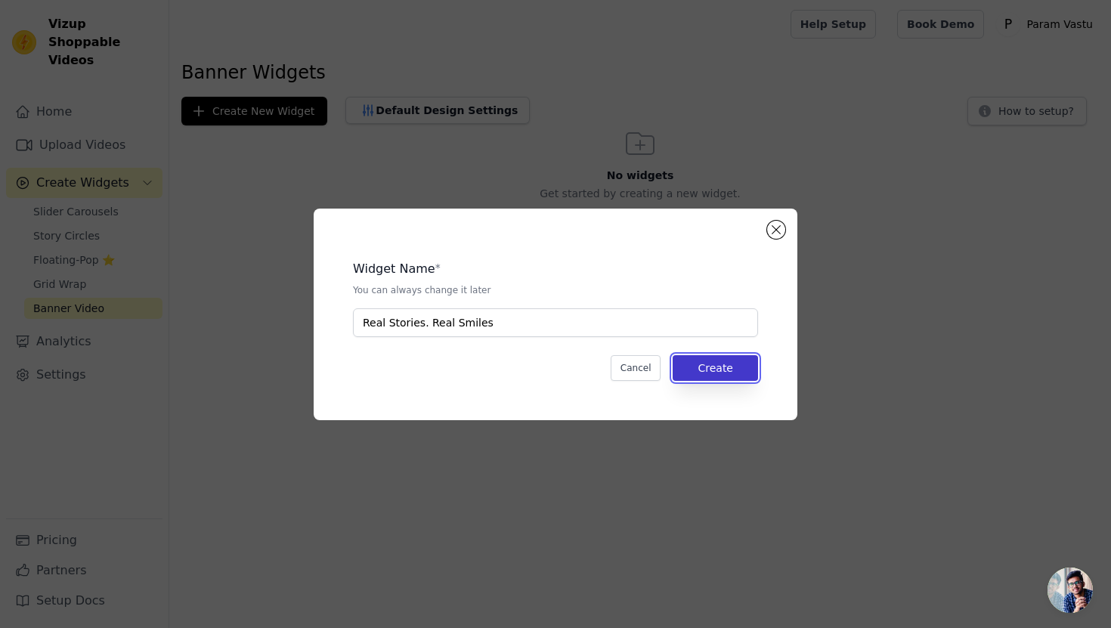
click at [711, 377] on button "Create" at bounding box center [715, 368] width 85 height 26
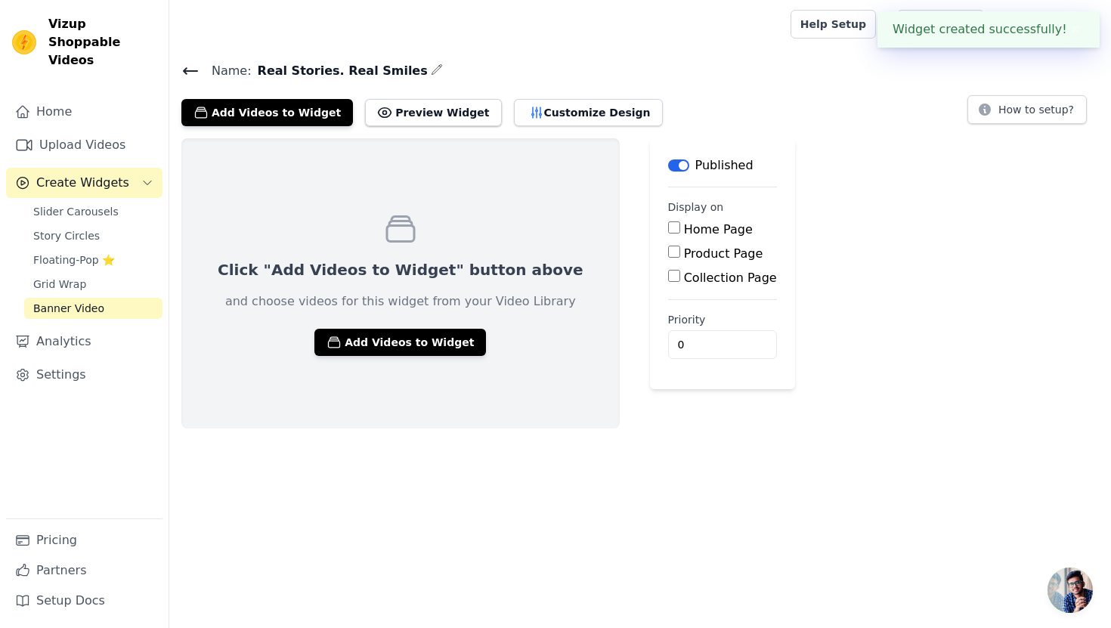
click at [668, 256] on input "Product Page" at bounding box center [674, 252] width 12 height 12
checkbox input "true"
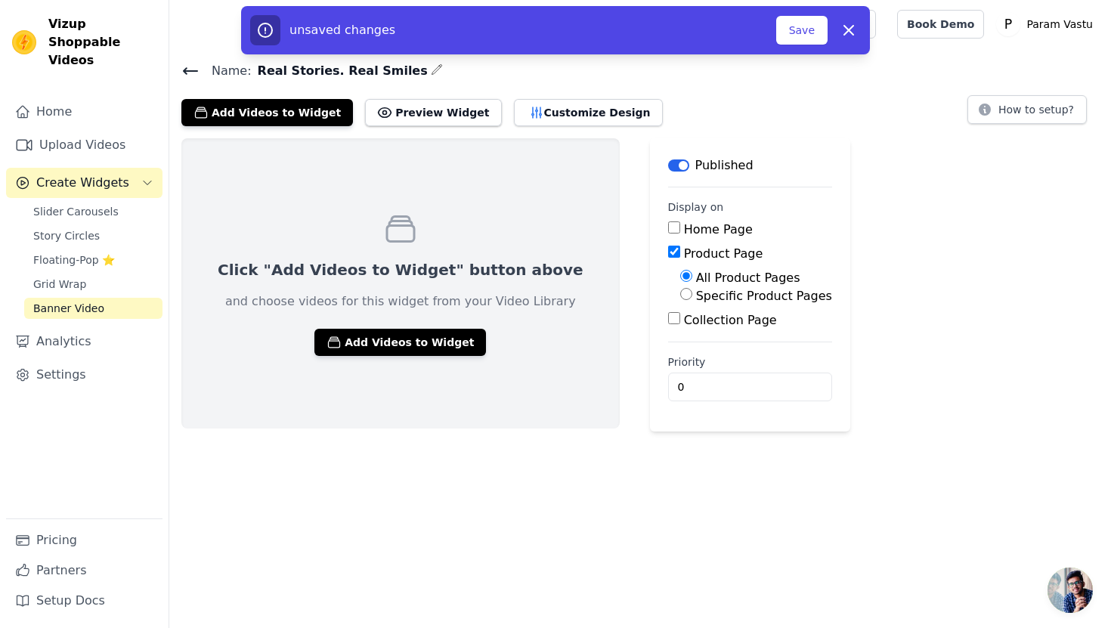
click at [680, 293] on input "Specific Product Pages" at bounding box center [686, 294] width 12 height 12
radio input "true"
click at [680, 333] on button "Select Products" at bounding box center [730, 331] width 101 height 26
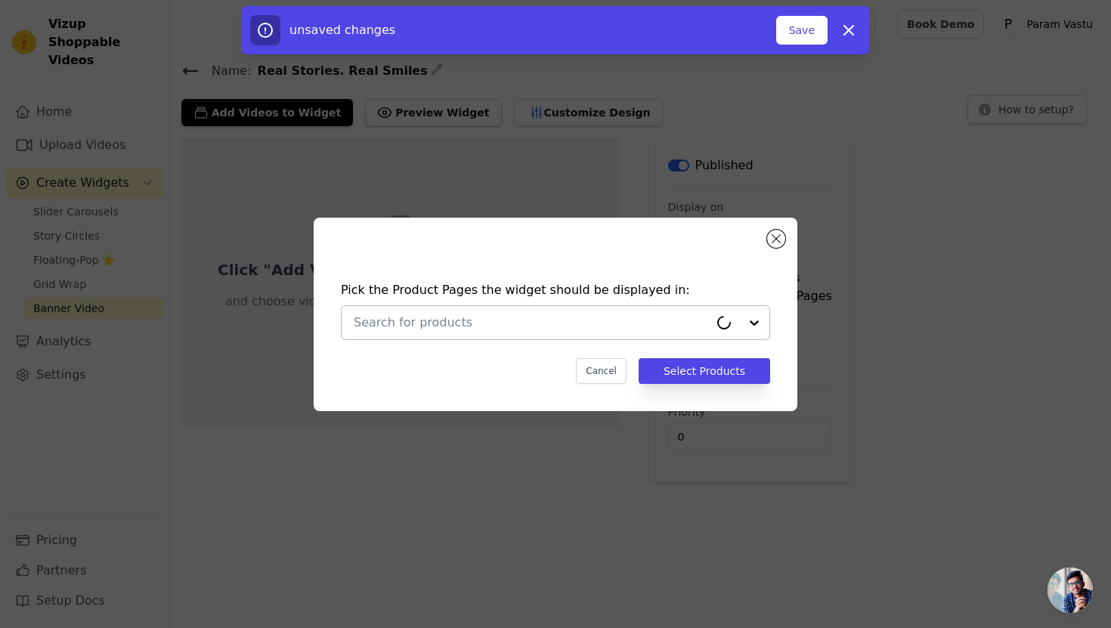
click at [590, 314] on input "text" at bounding box center [531, 323] width 355 height 18
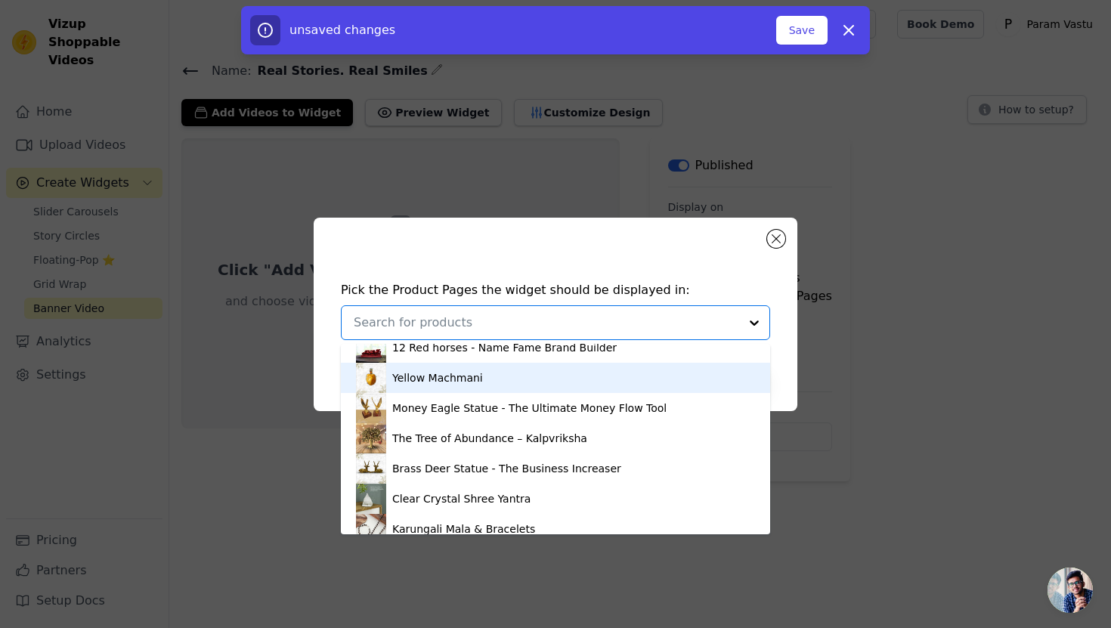
scroll to position [227, 0]
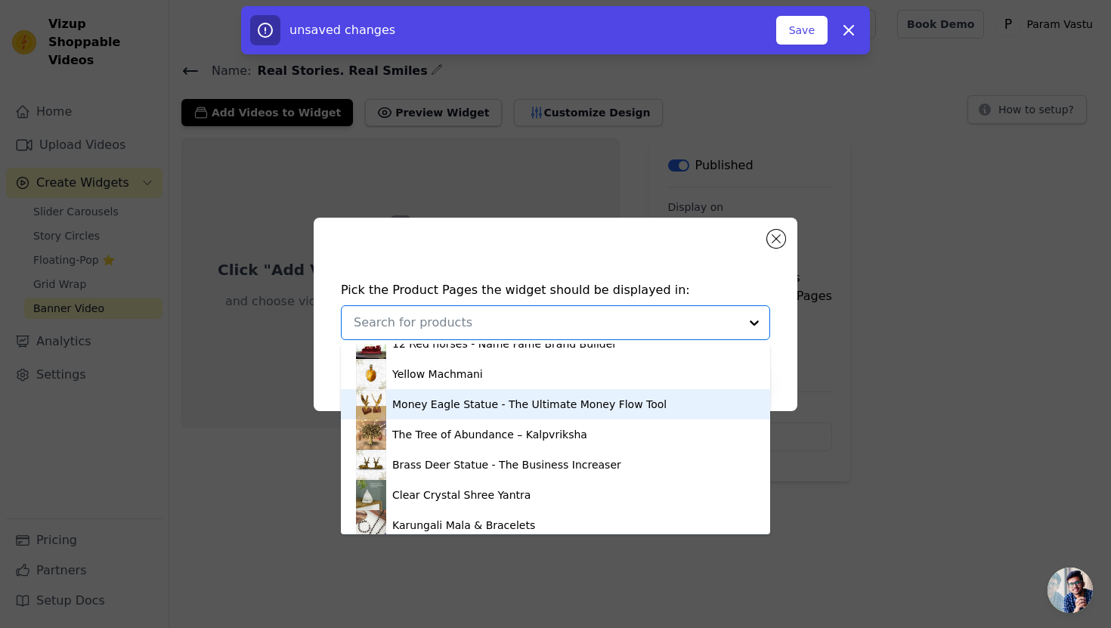
click at [457, 404] on div "Money Eagle Statue - The Ultimate Money Flow Tool" at bounding box center [529, 404] width 274 height 15
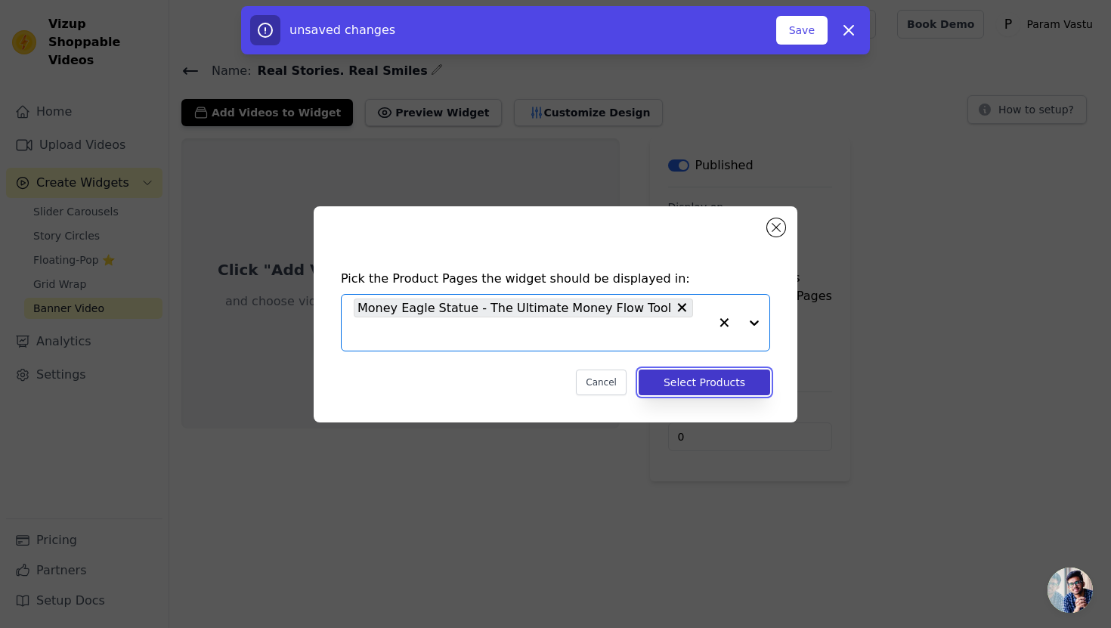
click at [671, 377] on button "Select Products" at bounding box center [705, 383] width 132 height 26
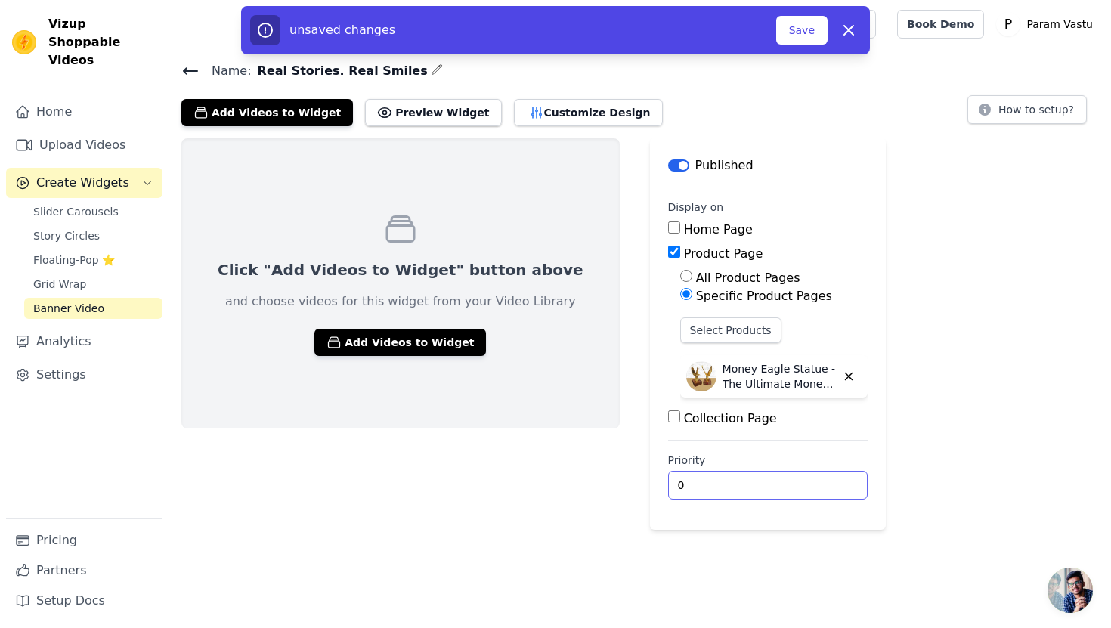
click at [668, 480] on input "0" at bounding box center [768, 485] width 200 height 29
type input "3"
click at [555, 106] on button "Customize Design" at bounding box center [588, 112] width 149 height 27
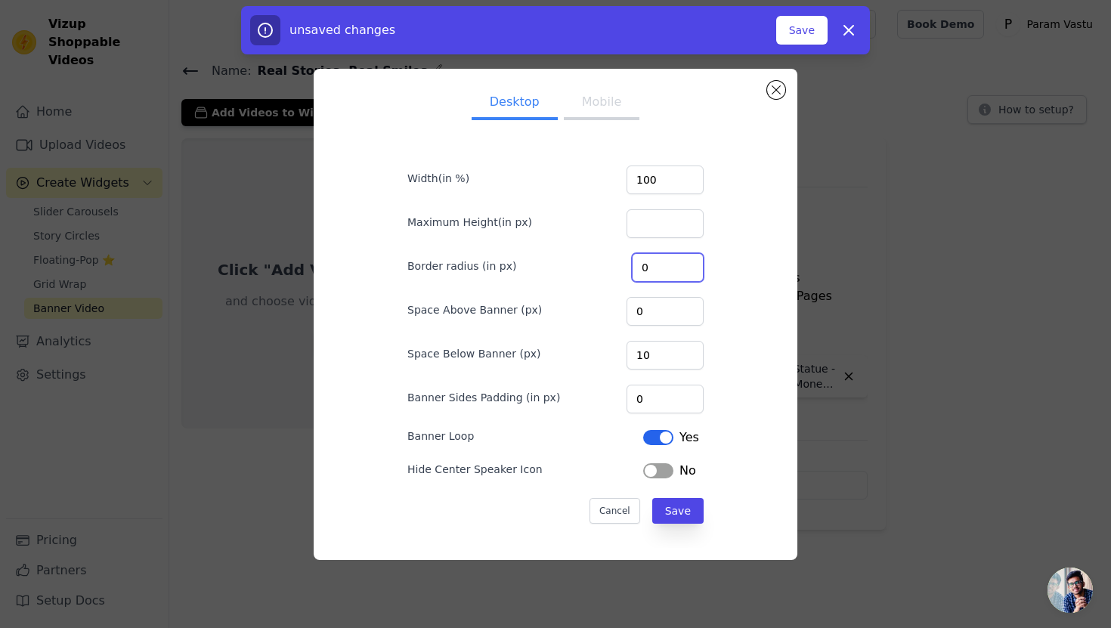
click at [668, 264] on input "0" at bounding box center [668, 267] width 72 height 29
type input "20"
click at [665, 315] on input "0" at bounding box center [665, 311] width 77 height 29
click at [678, 514] on button "Save" at bounding box center [678, 511] width 51 height 26
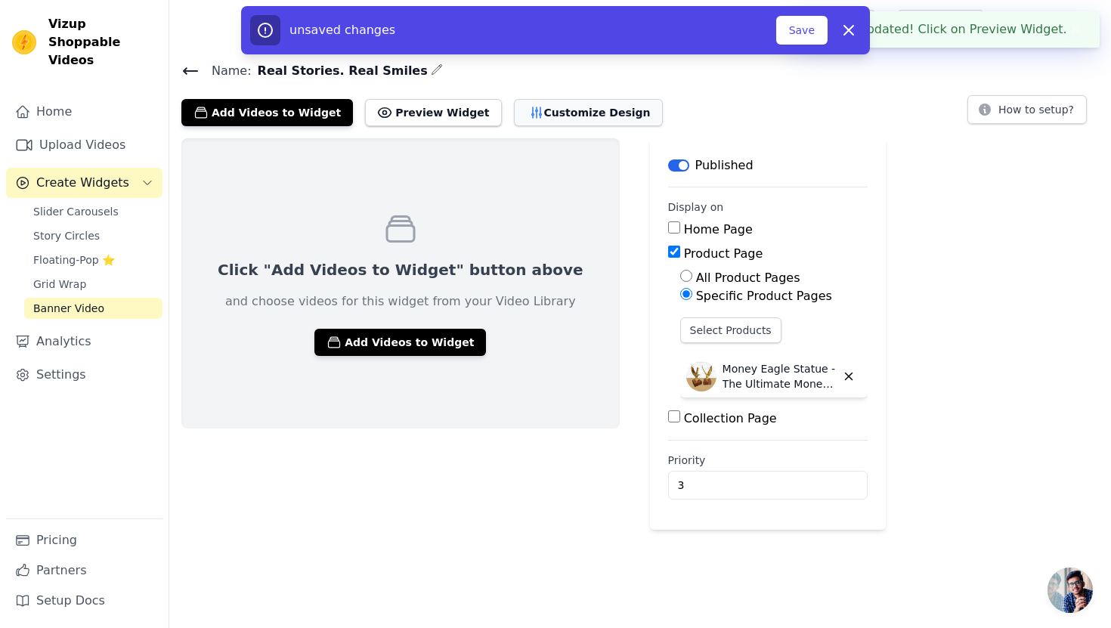
click at [528, 116] on button "Customize Design" at bounding box center [588, 112] width 149 height 27
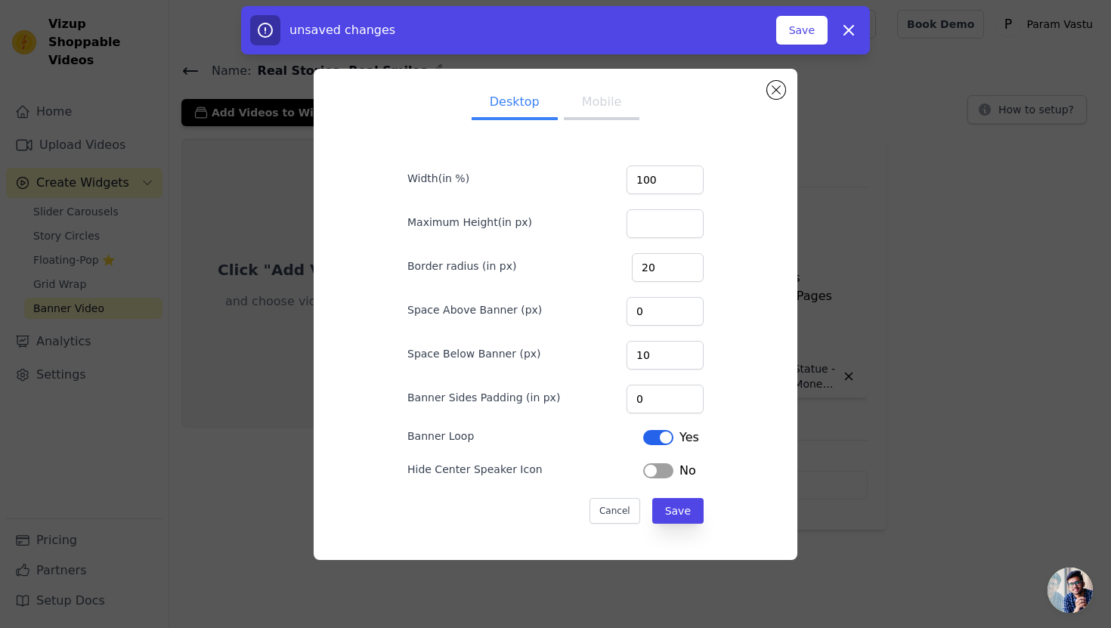
click at [618, 102] on button "Mobile" at bounding box center [602, 103] width 76 height 33
click at [683, 517] on button "Save" at bounding box center [678, 511] width 51 height 26
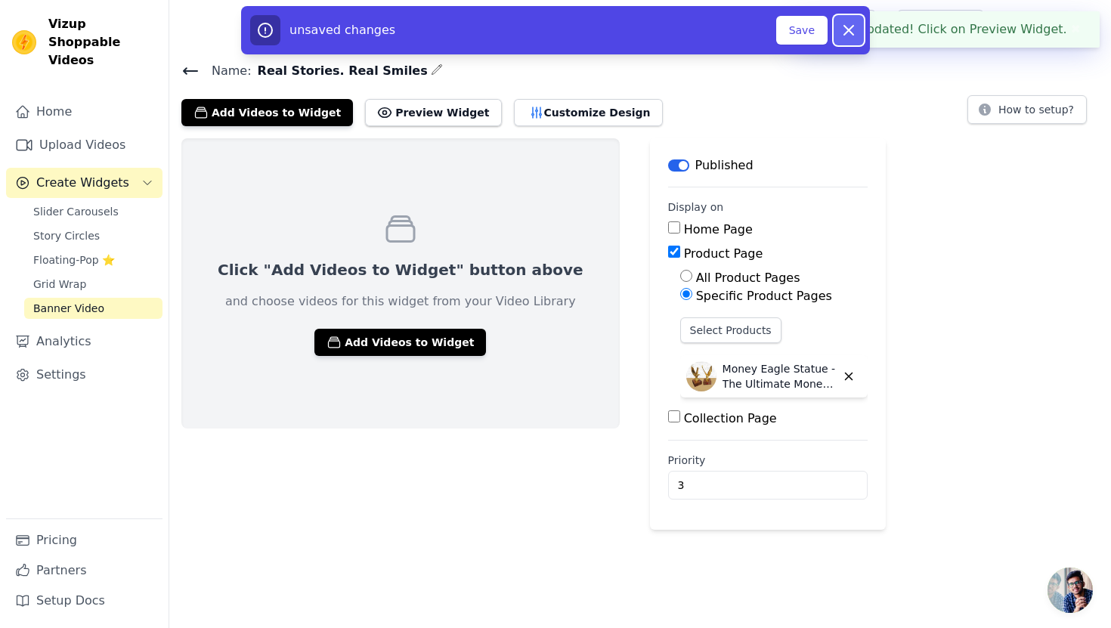
click at [849, 29] on icon "button" at bounding box center [849, 30] width 9 height 9
checkbox input "false"
type input "0"
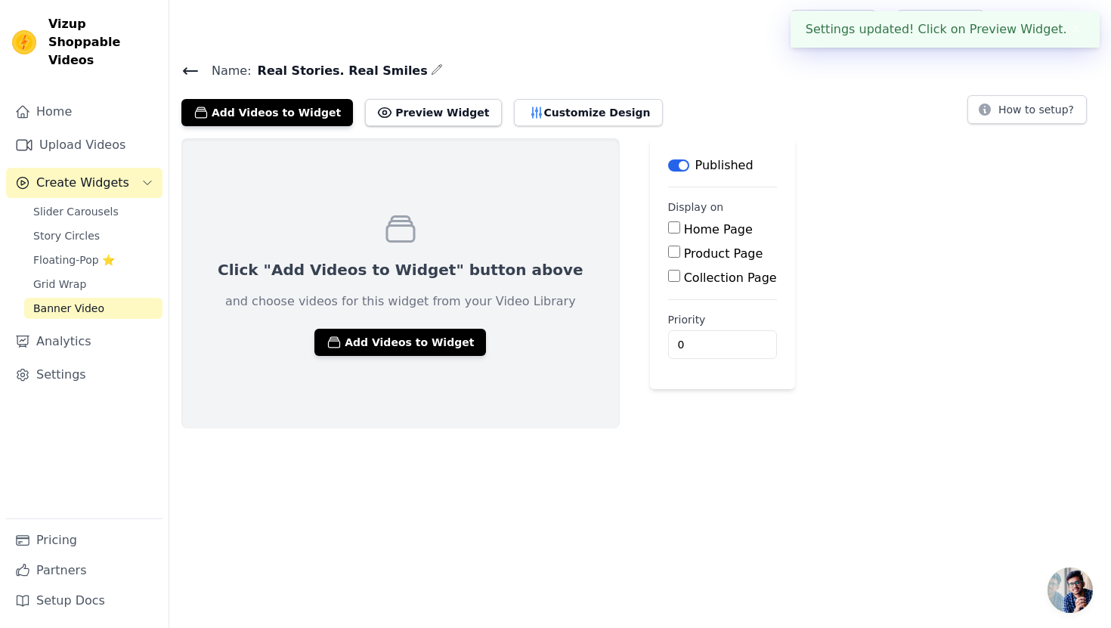
click at [1072, 26] on button "✖" at bounding box center [1076, 29] width 17 height 18
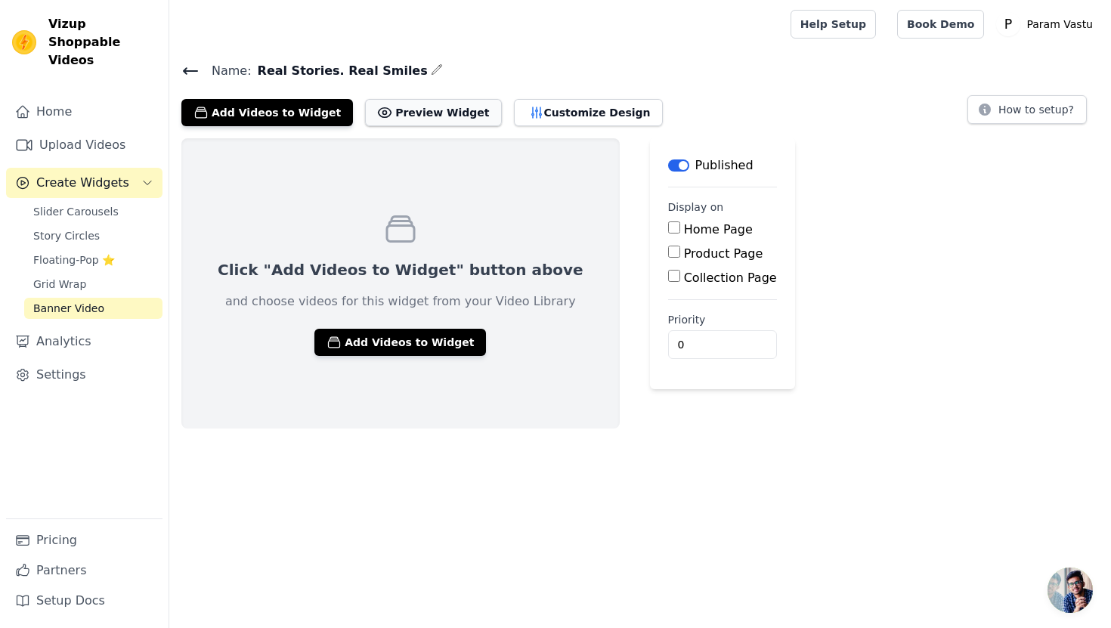
click at [442, 113] on button "Preview Widget" at bounding box center [433, 112] width 136 height 27
click at [668, 253] on input "Product Page" at bounding box center [674, 252] width 12 height 12
checkbox input "true"
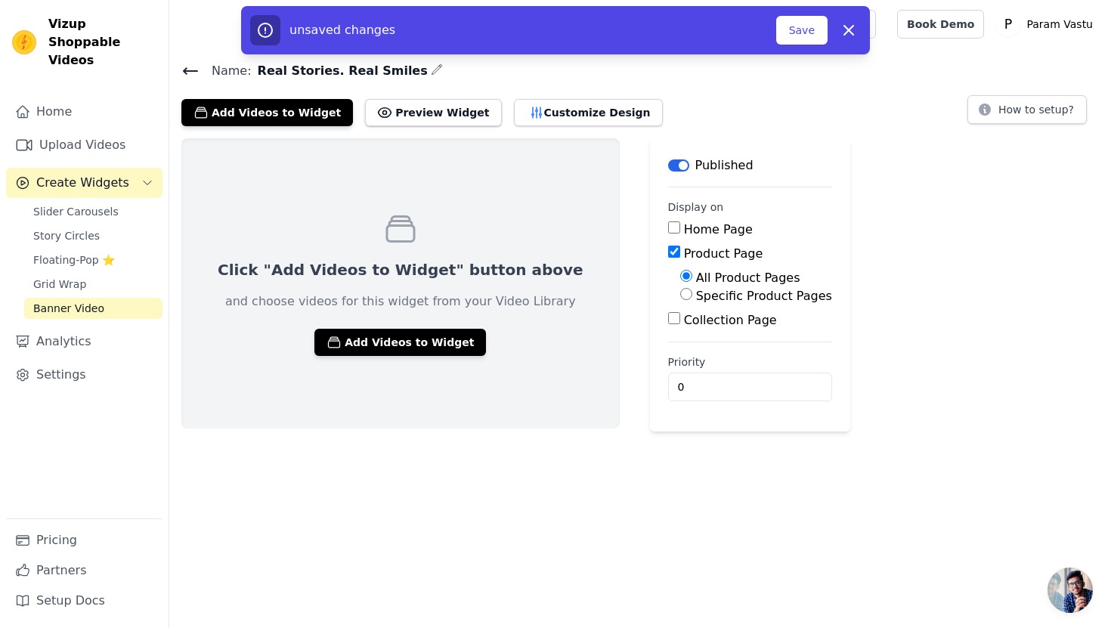
click at [696, 289] on label "Specific Product Pages" at bounding box center [764, 296] width 136 height 14
click at [680, 289] on input "Specific Product Pages" at bounding box center [686, 294] width 12 height 12
radio input "true"
click at [680, 336] on button "Select Products" at bounding box center [730, 331] width 101 height 26
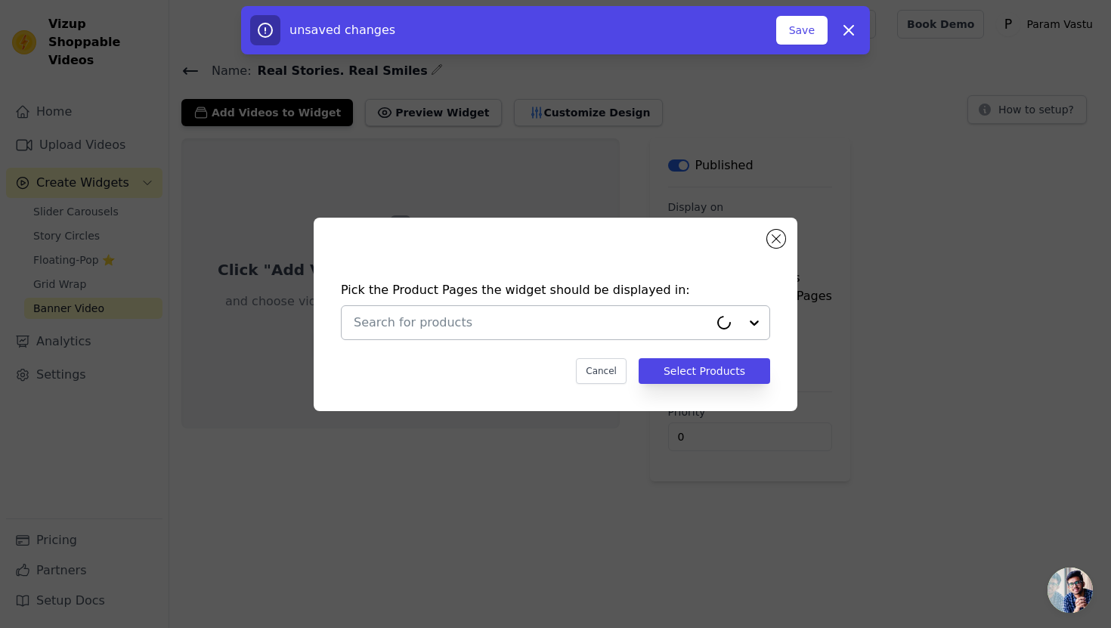
click at [539, 330] on input "text" at bounding box center [531, 323] width 355 height 18
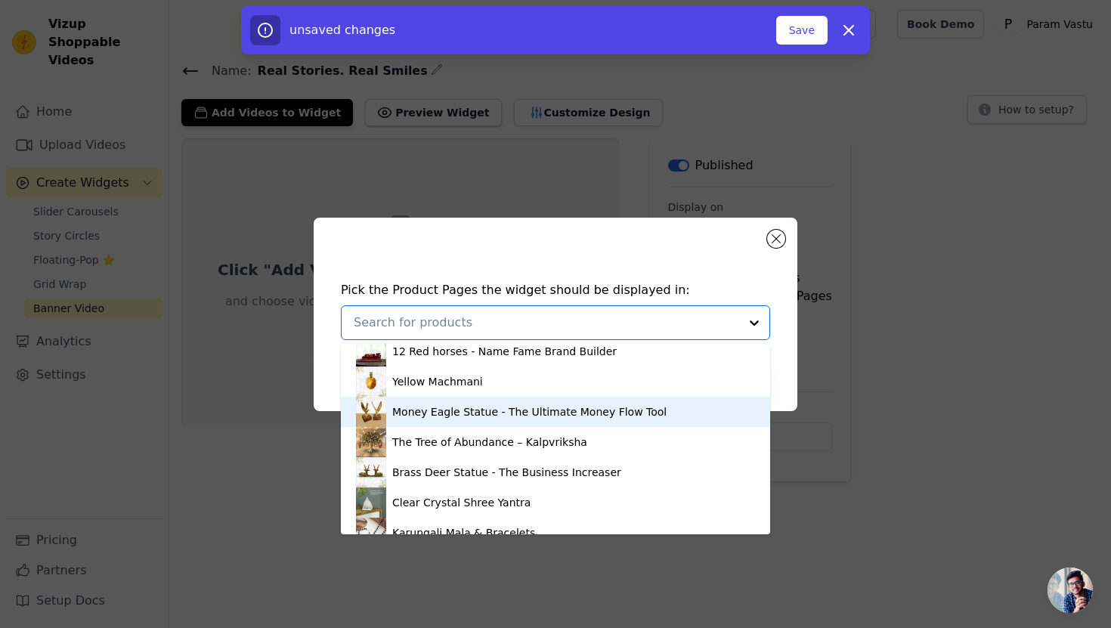
scroll to position [234, 0]
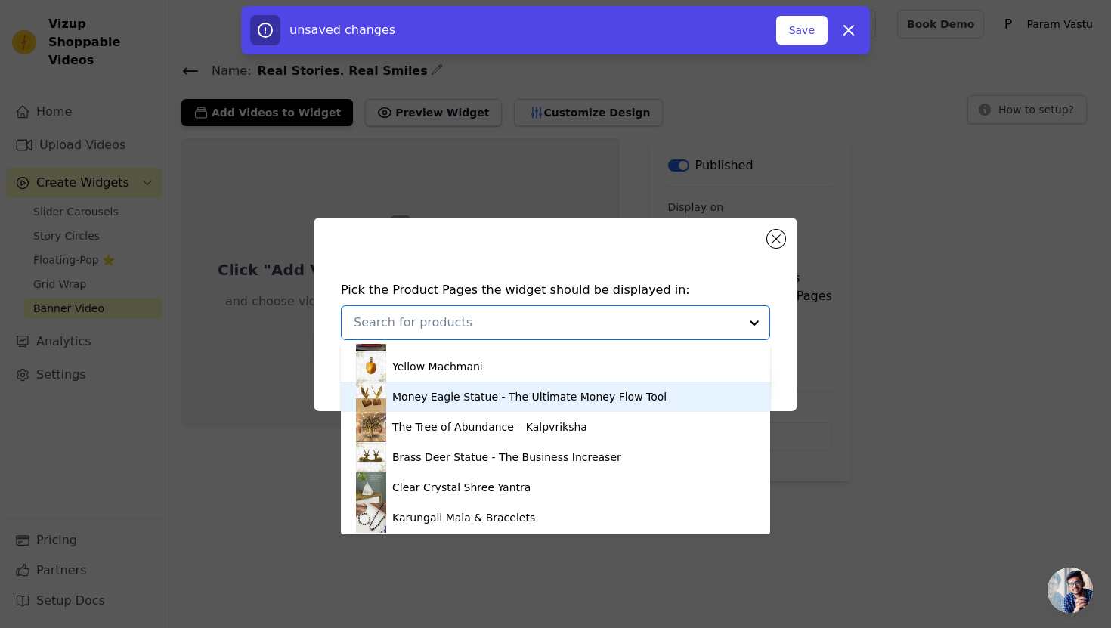
click at [437, 400] on div "Money Eagle Statue - The Ultimate Money Flow Tool" at bounding box center [529, 396] width 274 height 15
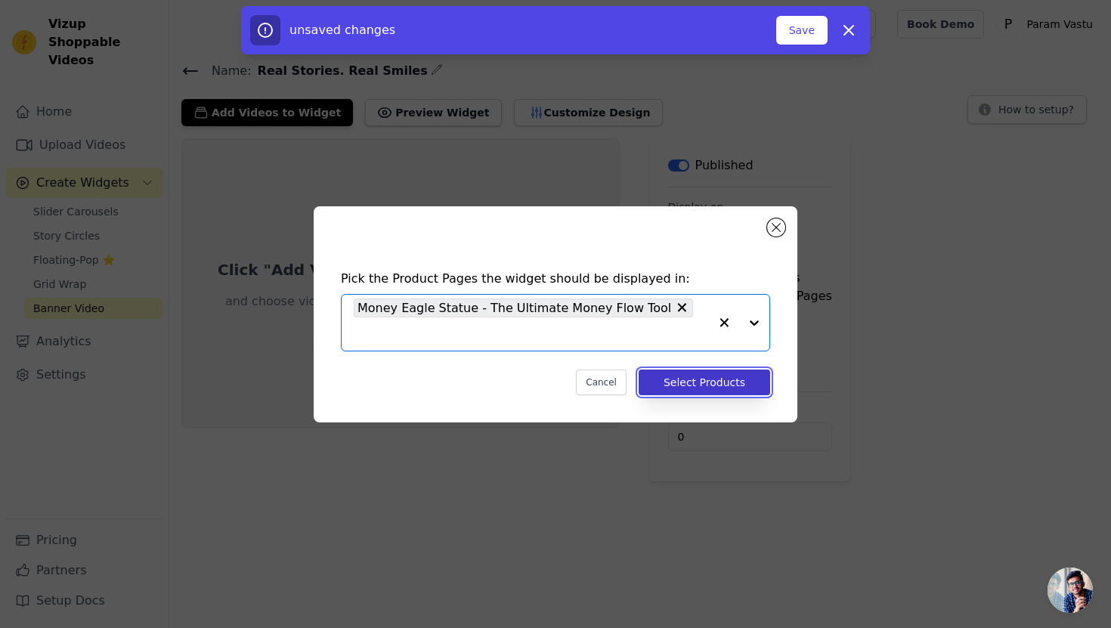
click at [693, 376] on button "Select Products" at bounding box center [705, 383] width 132 height 26
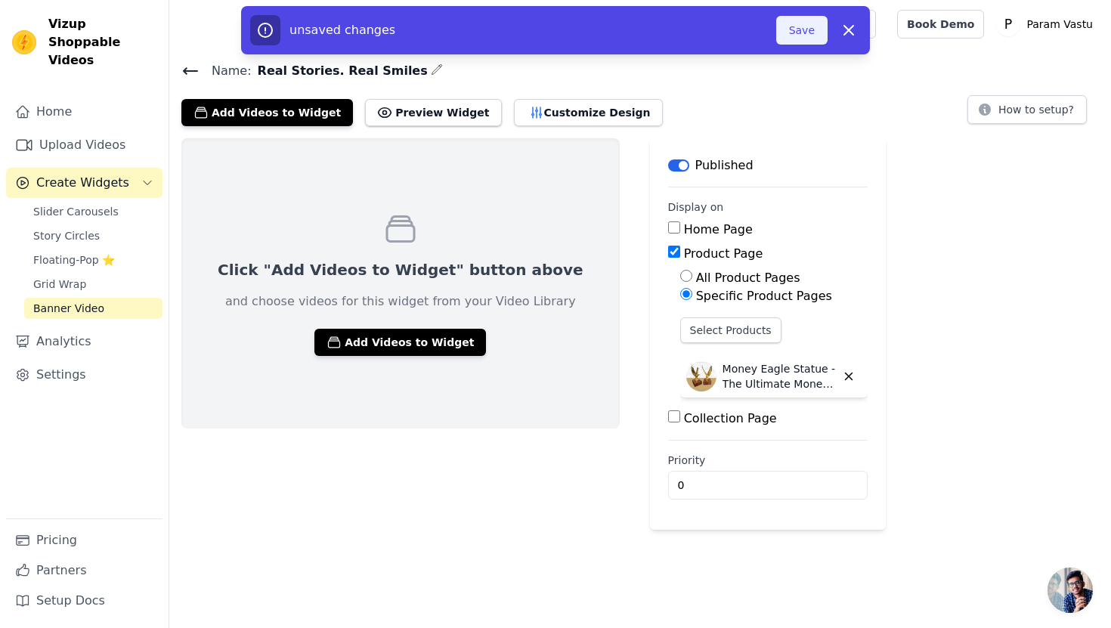
click at [800, 37] on button "Save" at bounding box center [802, 30] width 51 height 29
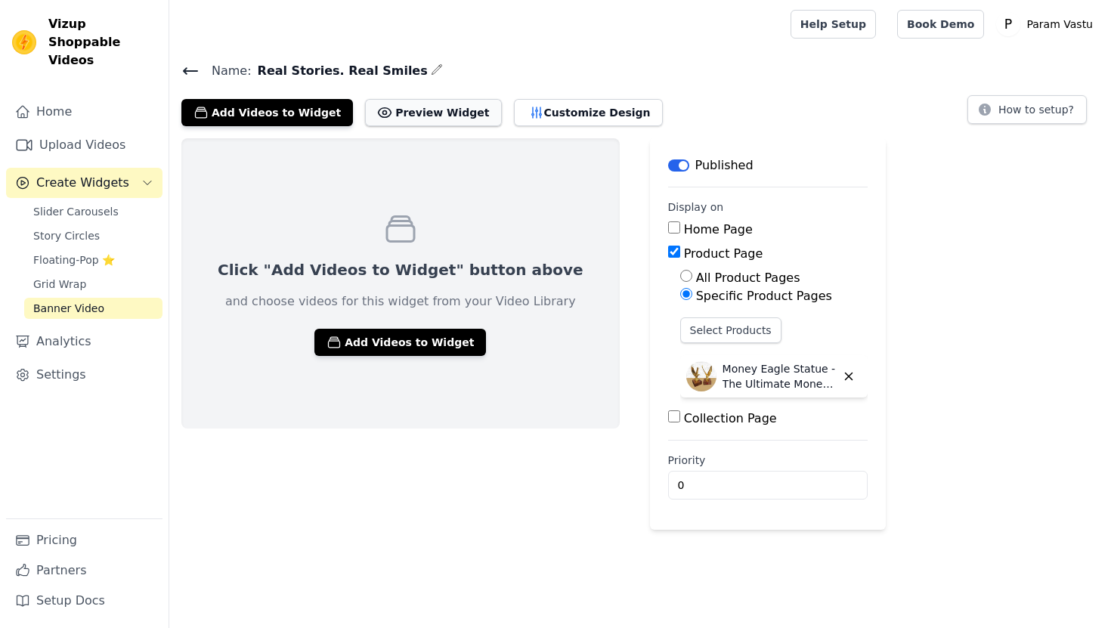
click at [427, 108] on button "Preview Widget" at bounding box center [433, 112] width 136 height 27
click at [70, 360] on link "Settings" at bounding box center [84, 375] width 157 height 30
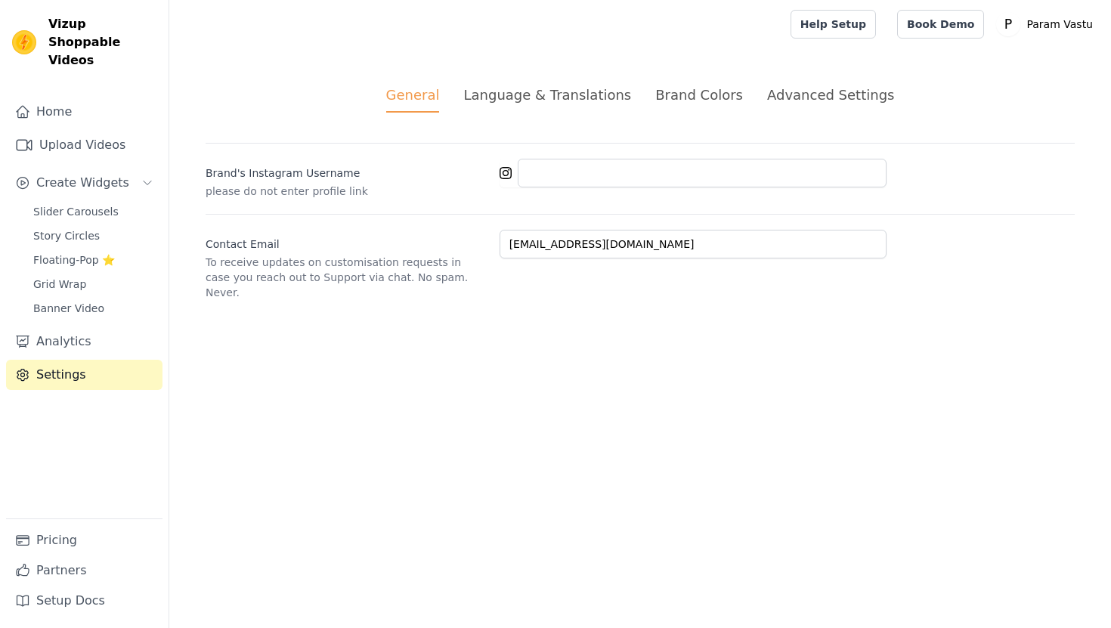
click at [792, 88] on div "Advanced Settings" at bounding box center [830, 95] width 127 height 20
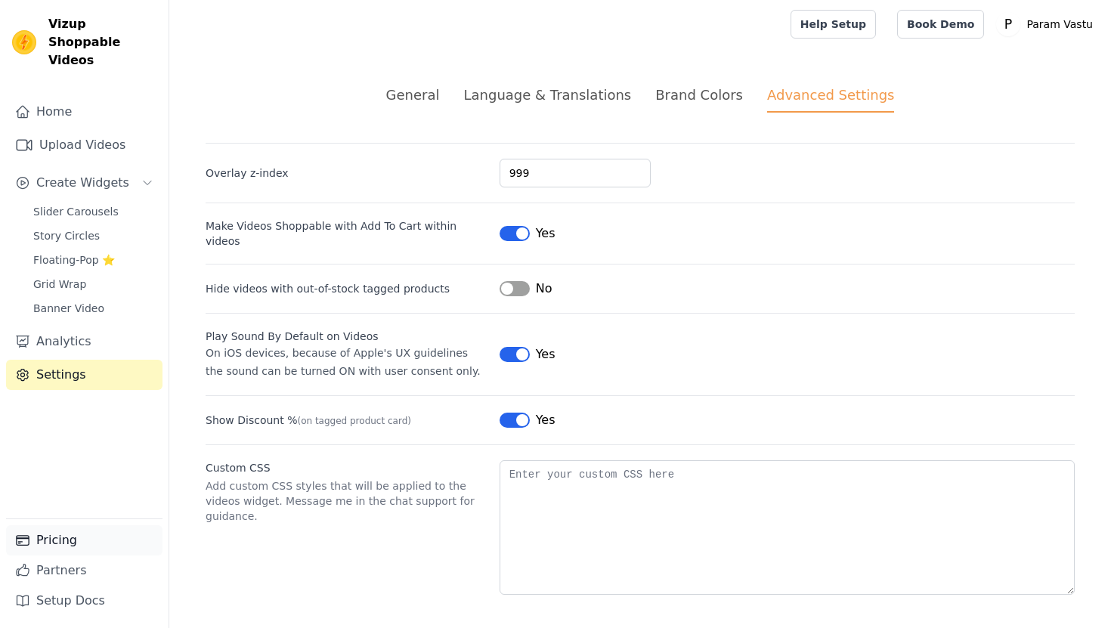
click at [76, 546] on link "Pricing" at bounding box center [84, 540] width 157 height 30
